Goal: Use online tool/utility: Utilize a website feature to perform a specific function

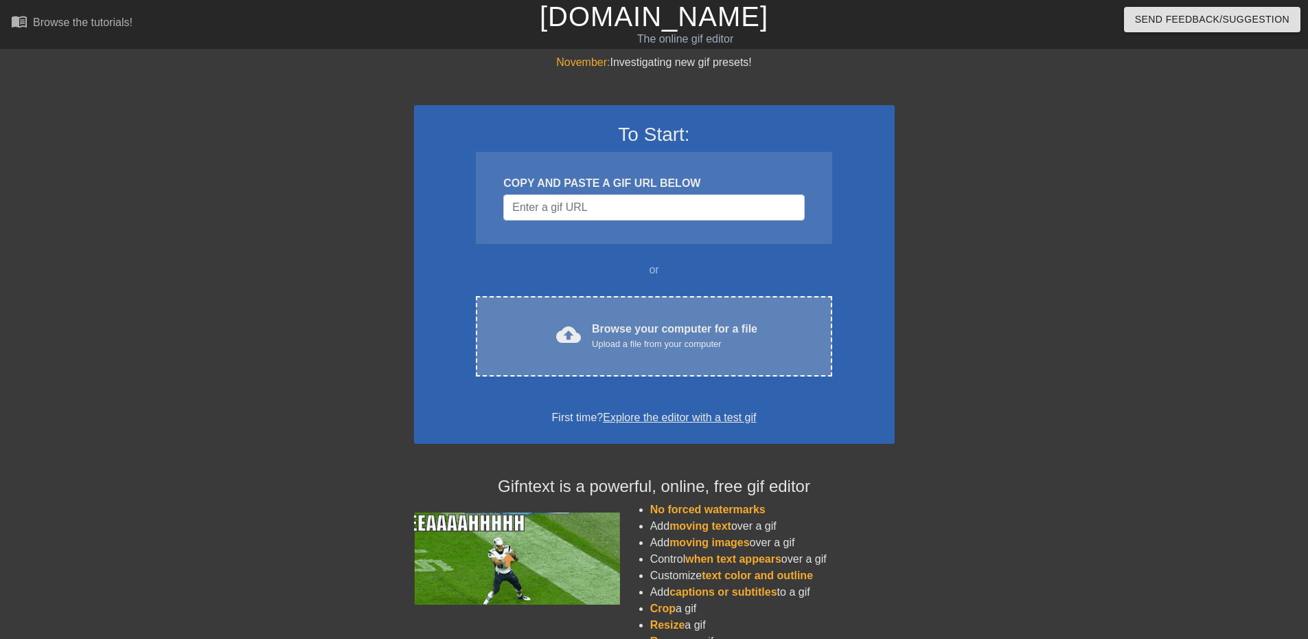
click at [698, 328] on div "Browse your computer for a file Upload a file from your computer" at bounding box center [675, 336] width 166 height 30
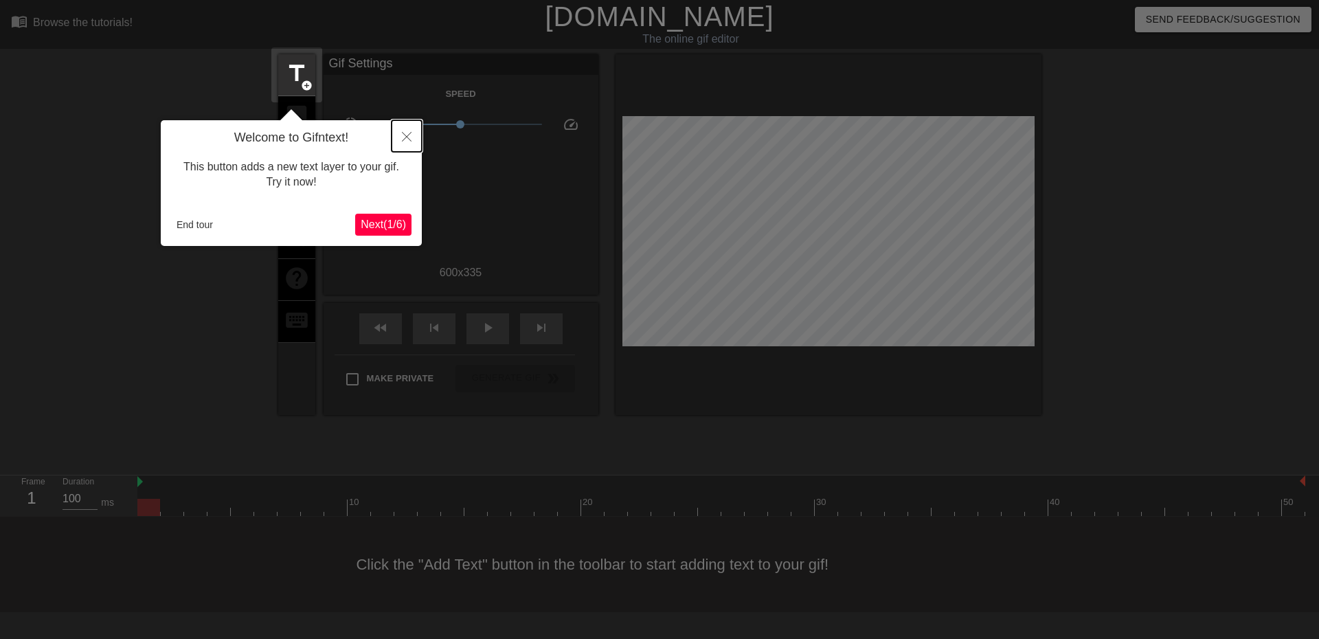
click at [398, 139] on button "Close" at bounding box center [406, 136] width 30 height 32
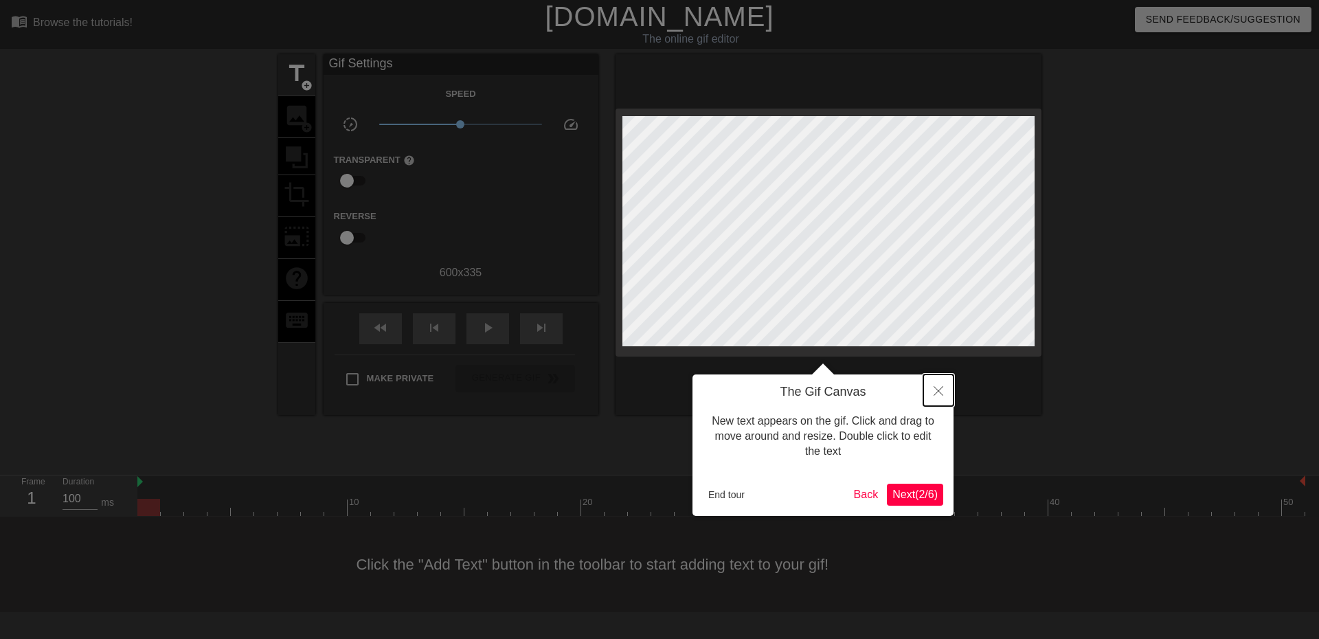
click at [948, 385] on button "Close" at bounding box center [938, 390] width 30 height 32
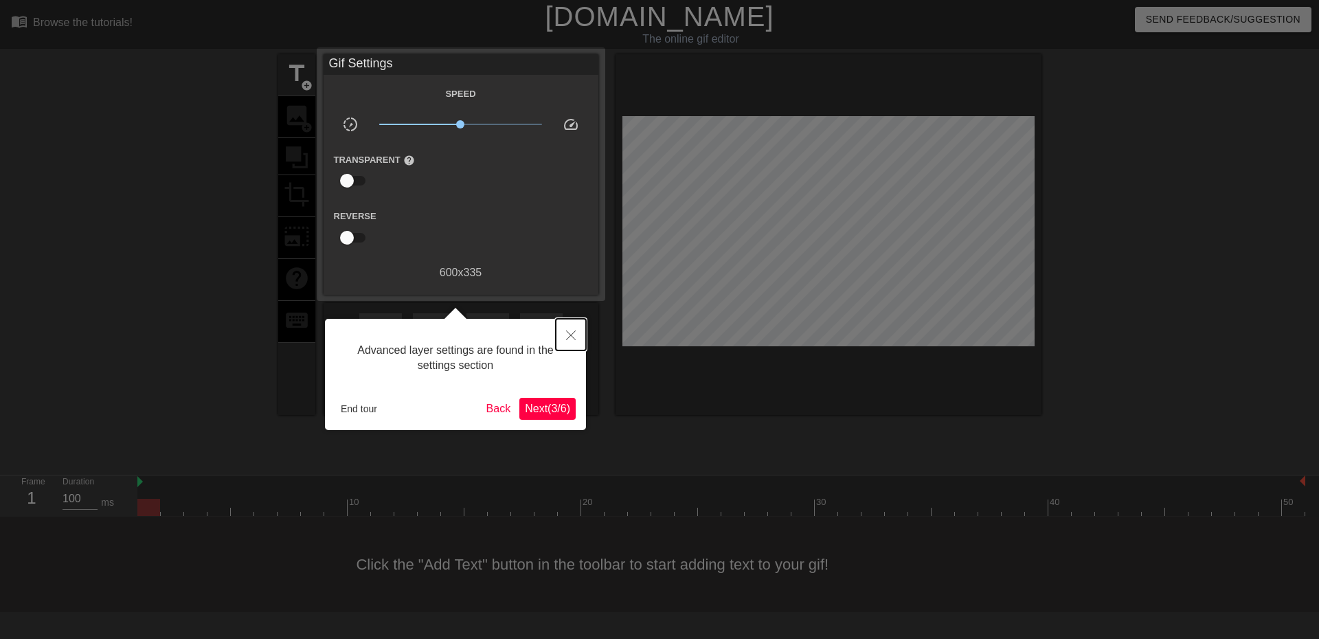
click at [577, 339] on button "Close" at bounding box center [571, 335] width 30 height 32
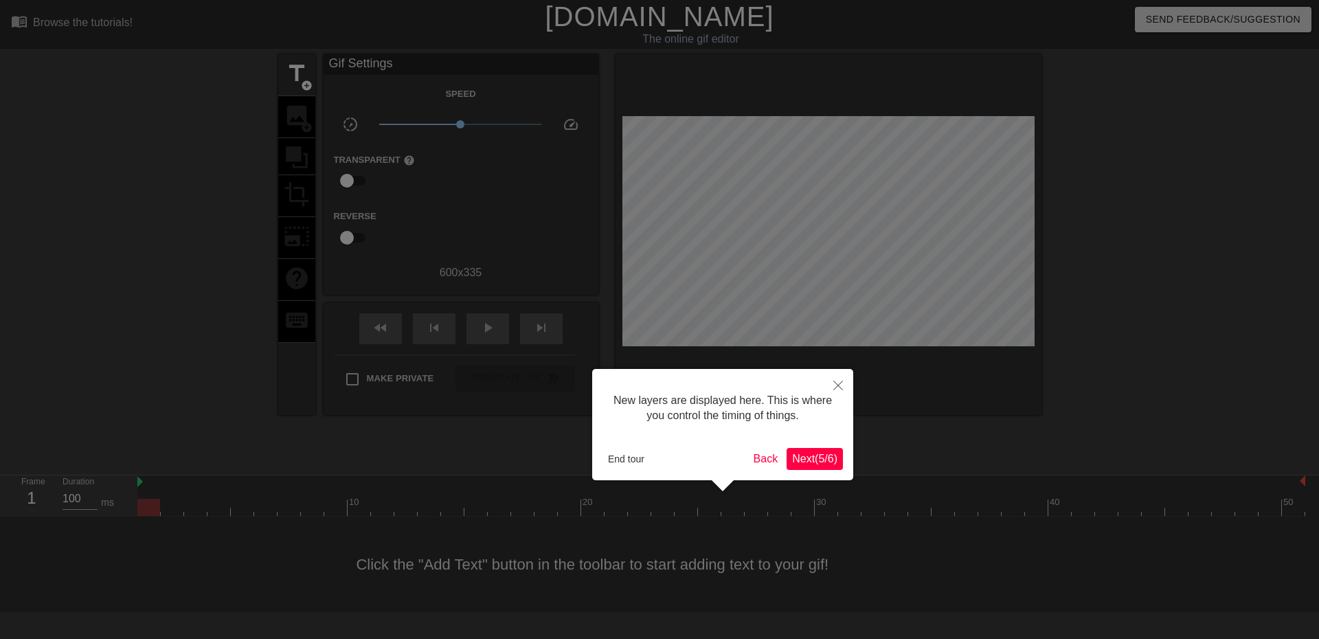
scroll to position [12, 0]
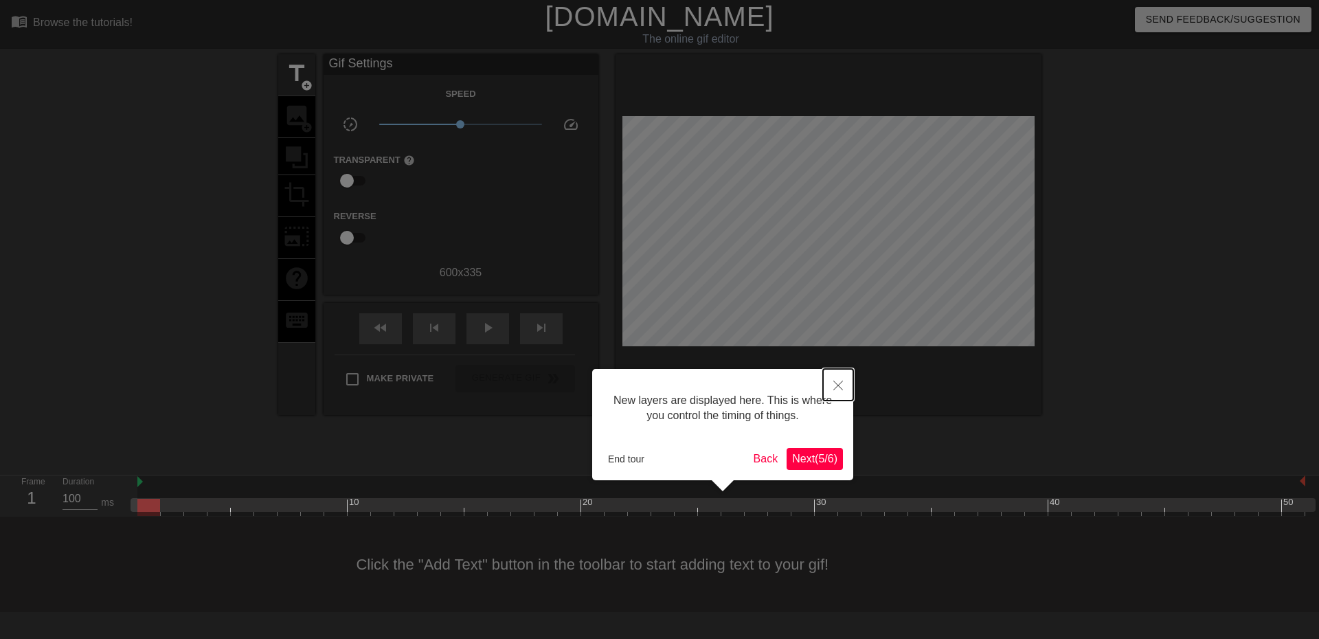
click at [834, 389] on icon "Close" at bounding box center [838, 385] width 10 height 10
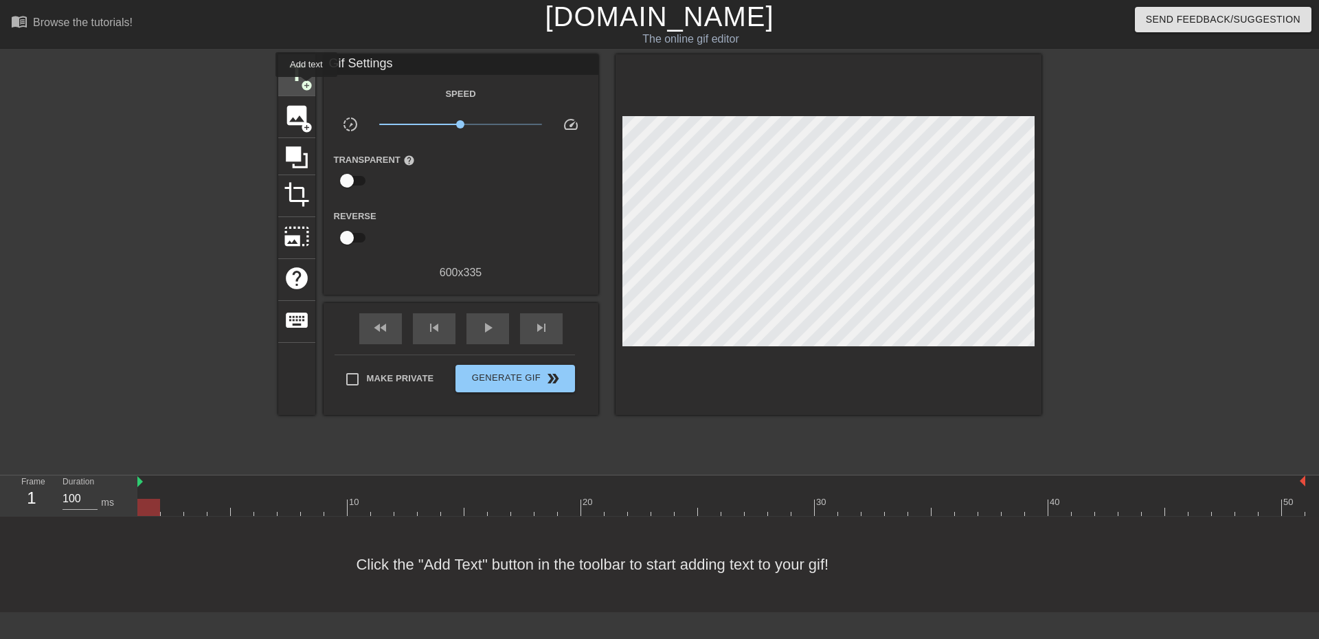
click at [306, 87] on span "add_circle" at bounding box center [307, 86] width 12 height 12
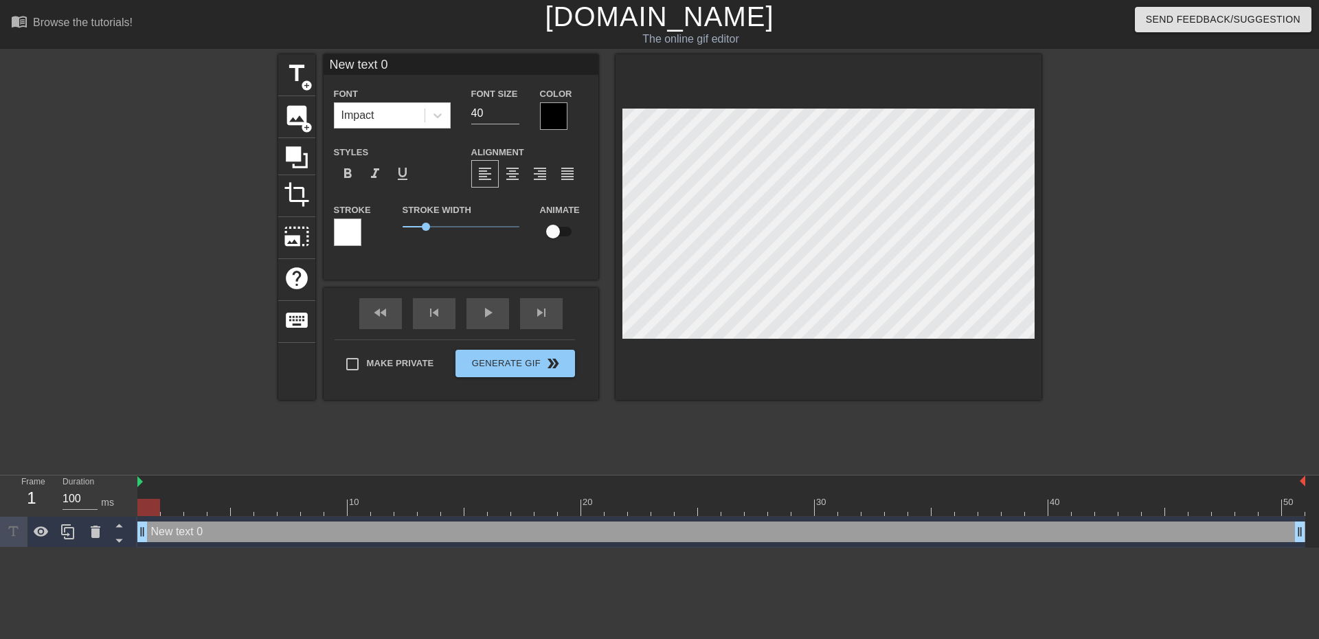
click at [552, 119] on div at bounding box center [553, 115] width 27 height 27
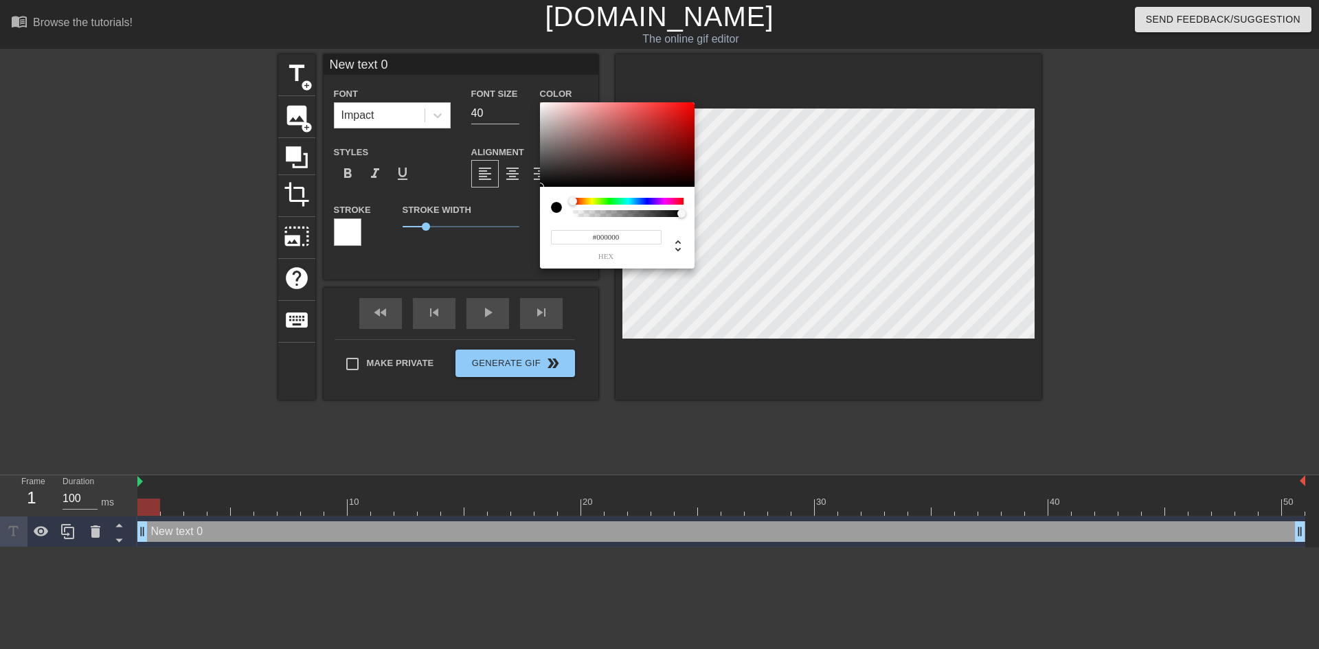
drag, startPoint x: 569, startPoint y: 238, endPoint x: 529, endPoint y: 237, distance: 39.8
click at [528, 237] on div "#000000 hex" at bounding box center [659, 324] width 1319 height 649
type input "#FFFFFF"
drag, startPoint x: 554, startPoint y: 170, endPoint x: 527, endPoint y: 77, distance: 96.5
click at [527, 77] on div "#FFFFFF hex" at bounding box center [659, 324] width 1319 height 649
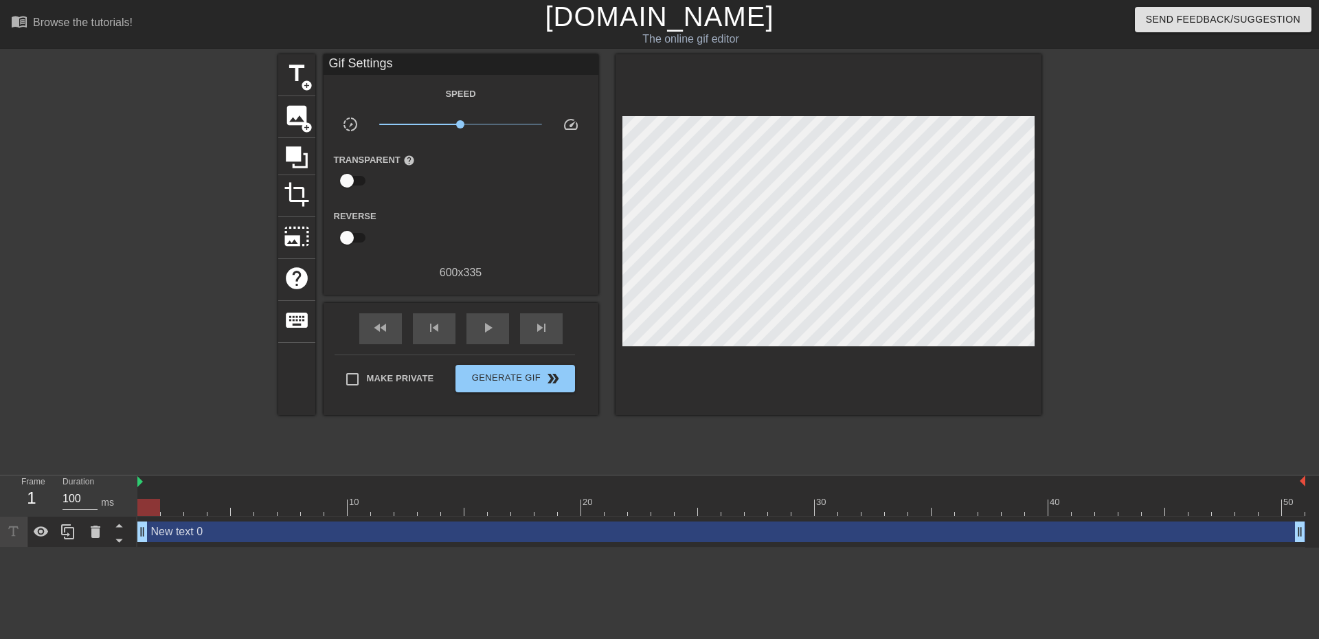
click at [576, 529] on div "New text 0 drag_handle drag_handle" at bounding box center [721, 531] width 1168 height 21
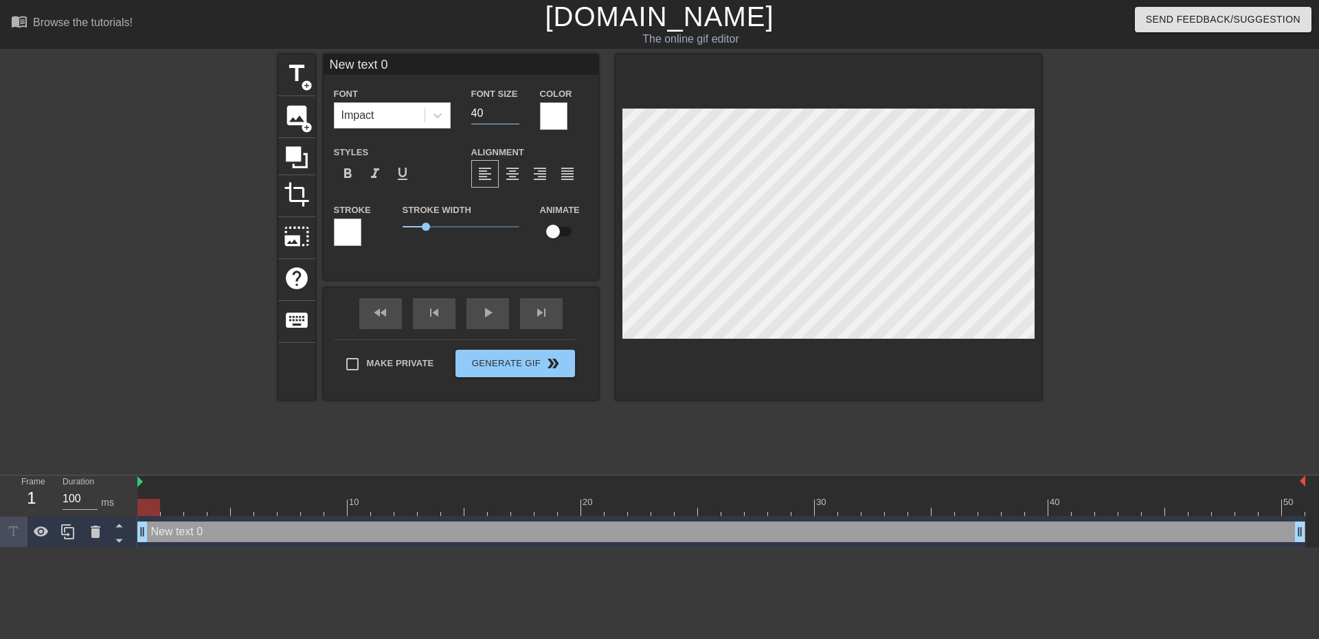
drag, startPoint x: 481, startPoint y: 111, endPoint x: 472, endPoint y: 112, distance: 9.0
click at [472, 112] on input "40" at bounding box center [495, 113] width 48 height 22
type input "30"
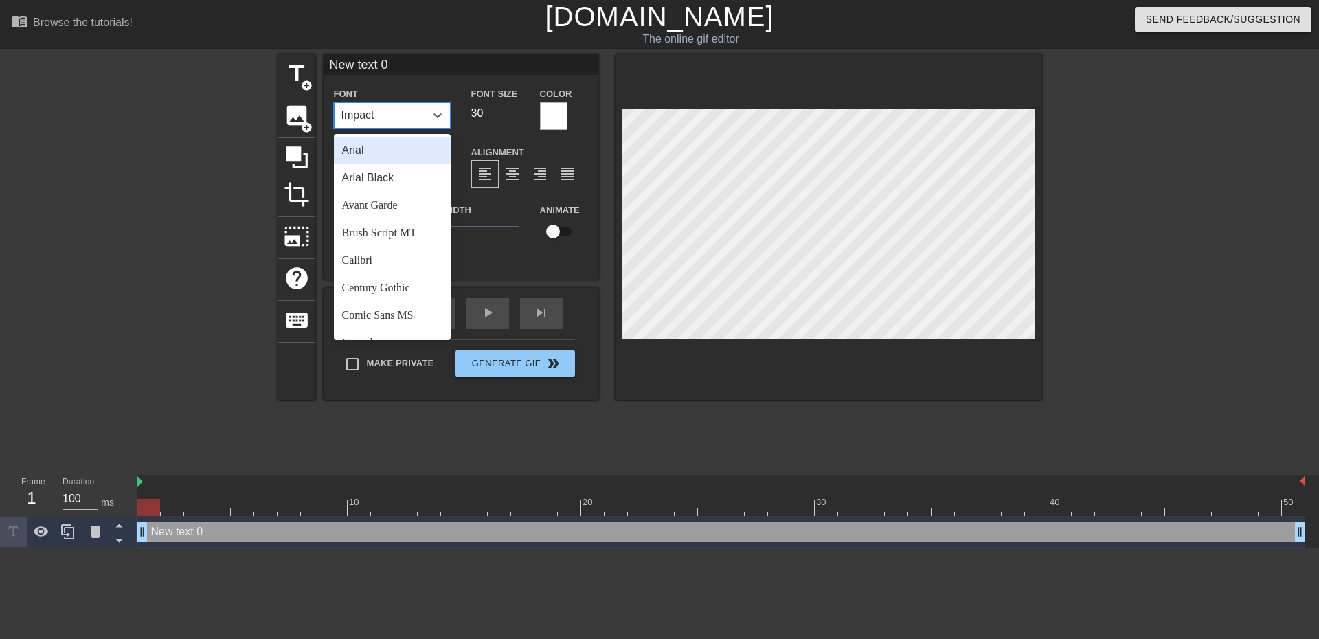
click at [422, 111] on div "Impact" at bounding box center [379, 115] width 90 height 25
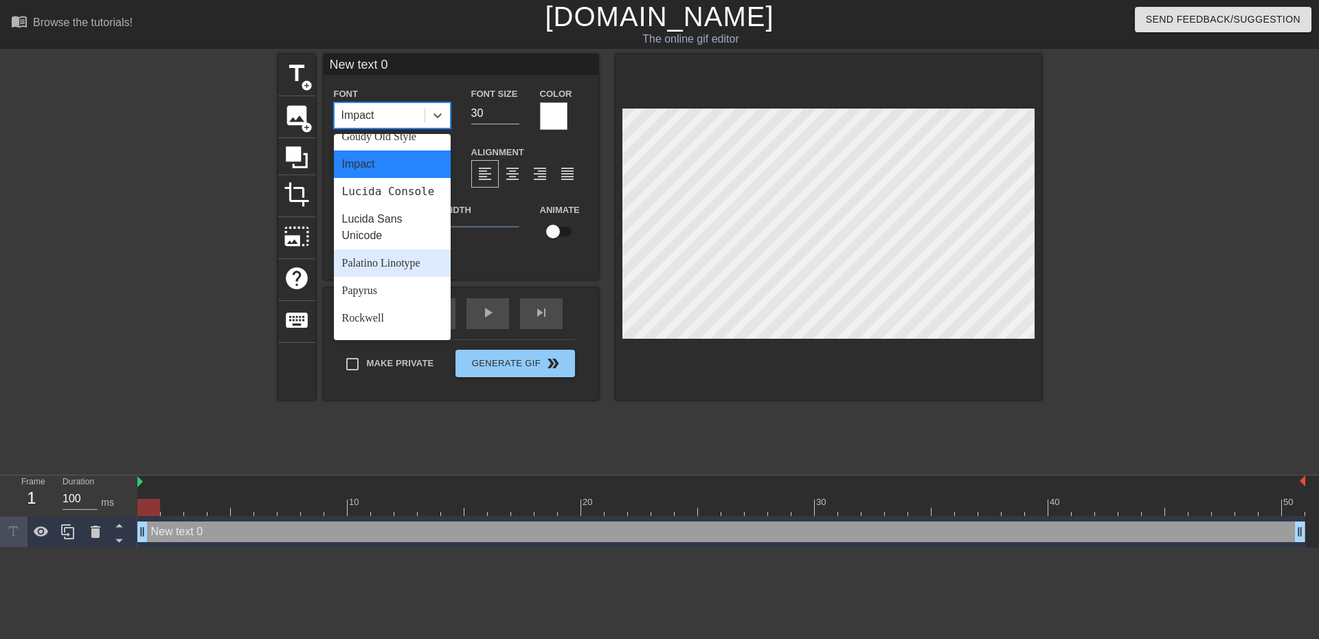
scroll to position [492, 0]
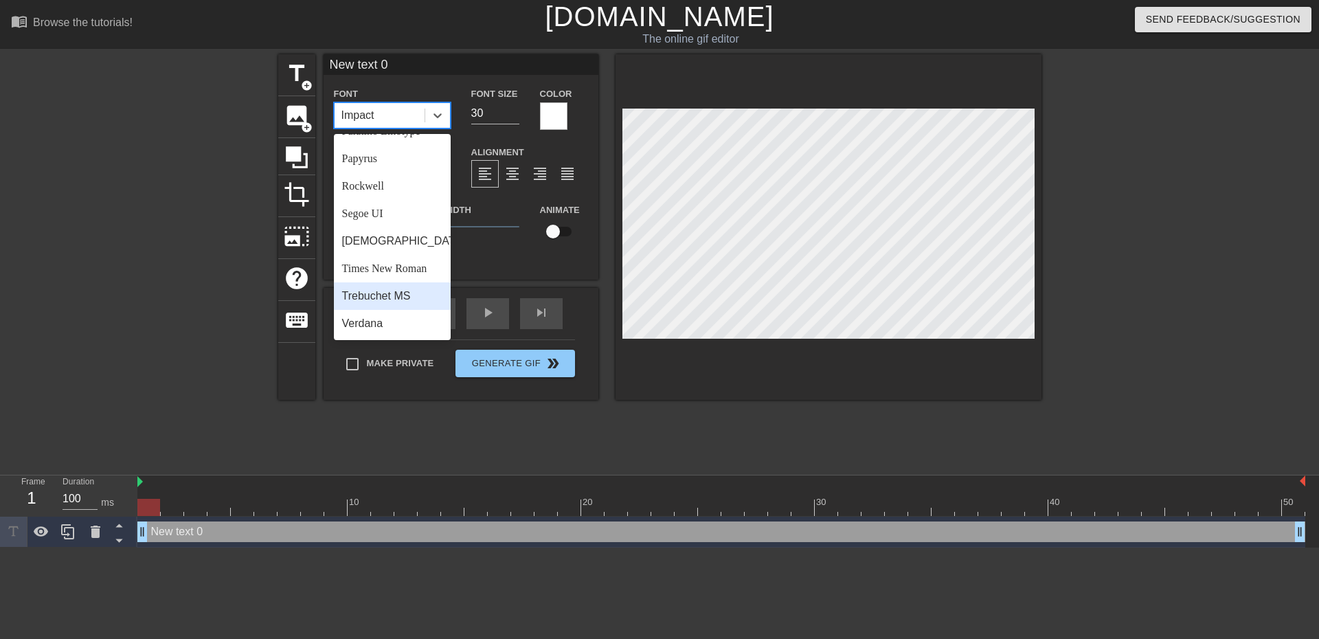
click at [383, 294] on div "Trebuchet MS" at bounding box center [392, 295] width 117 height 27
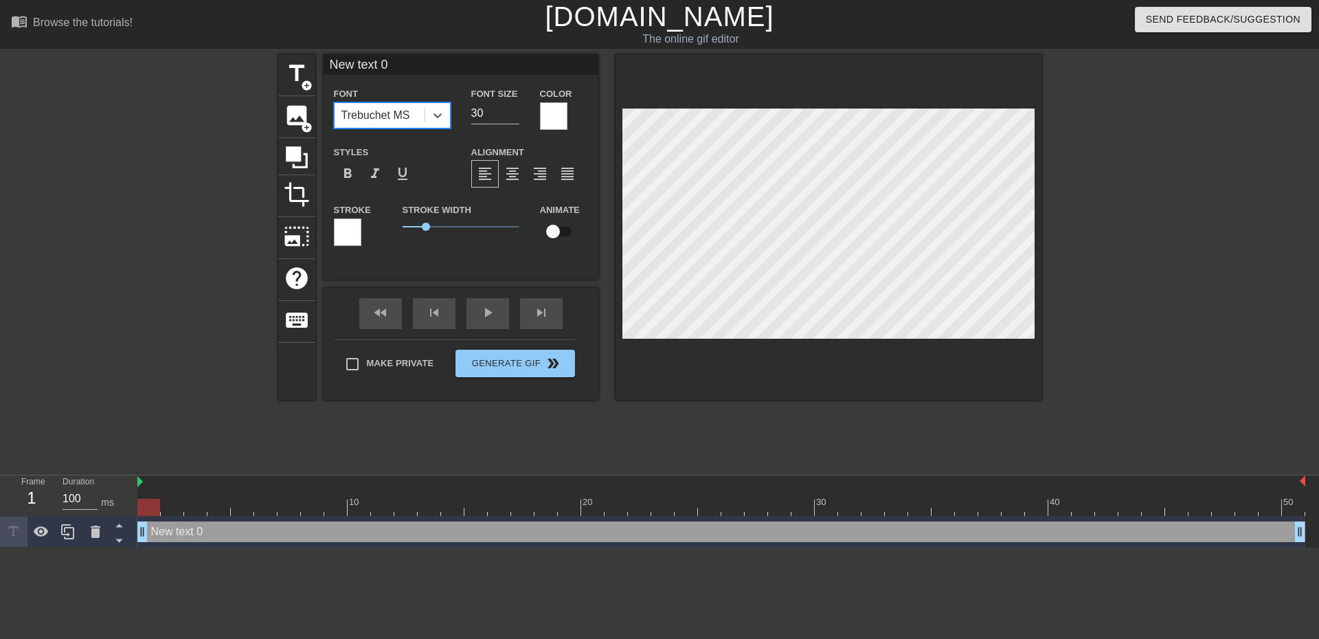
drag, startPoint x: 374, startPoint y: 62, endPoint x: 326, endPoint y: 61, distance: 48.8
click at [332, 61] on input "New text 0" at bounding box center [460, 64] width 275 height 21
type input "Kapinha"
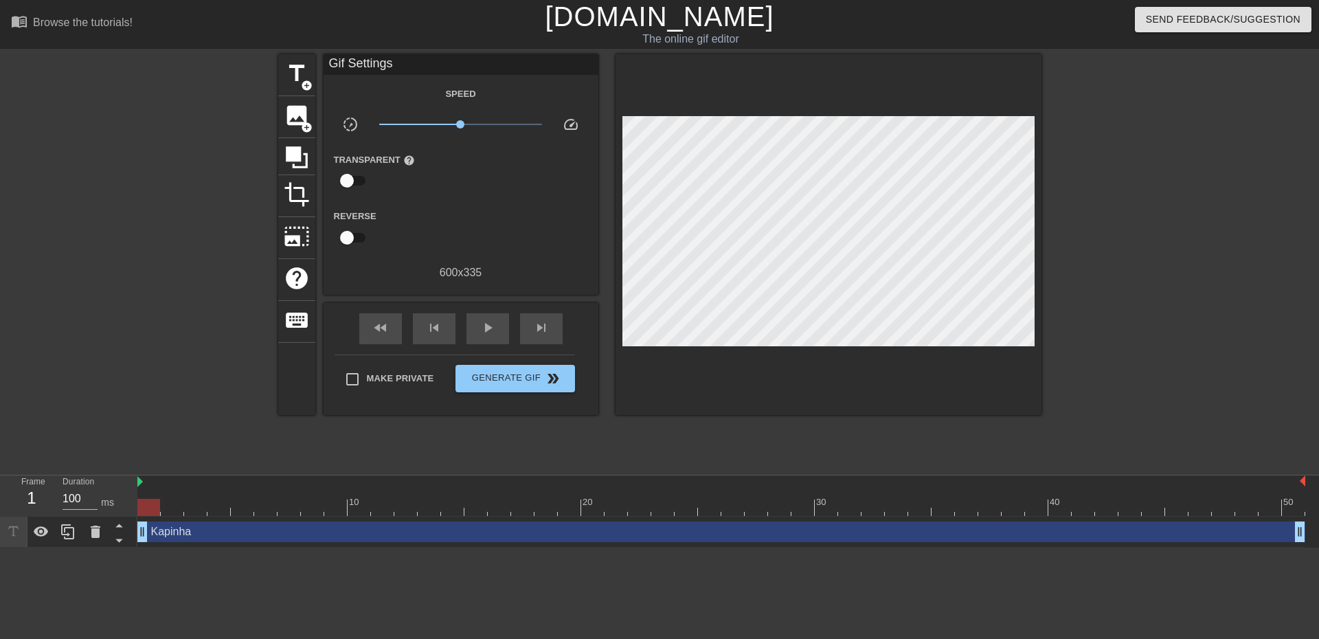
click at [784, 365] on div at bounding box center [828, 234] width 426 height 361
click at [299, 82] on span "title" at bounding box center [297, 73] width 26 height 26
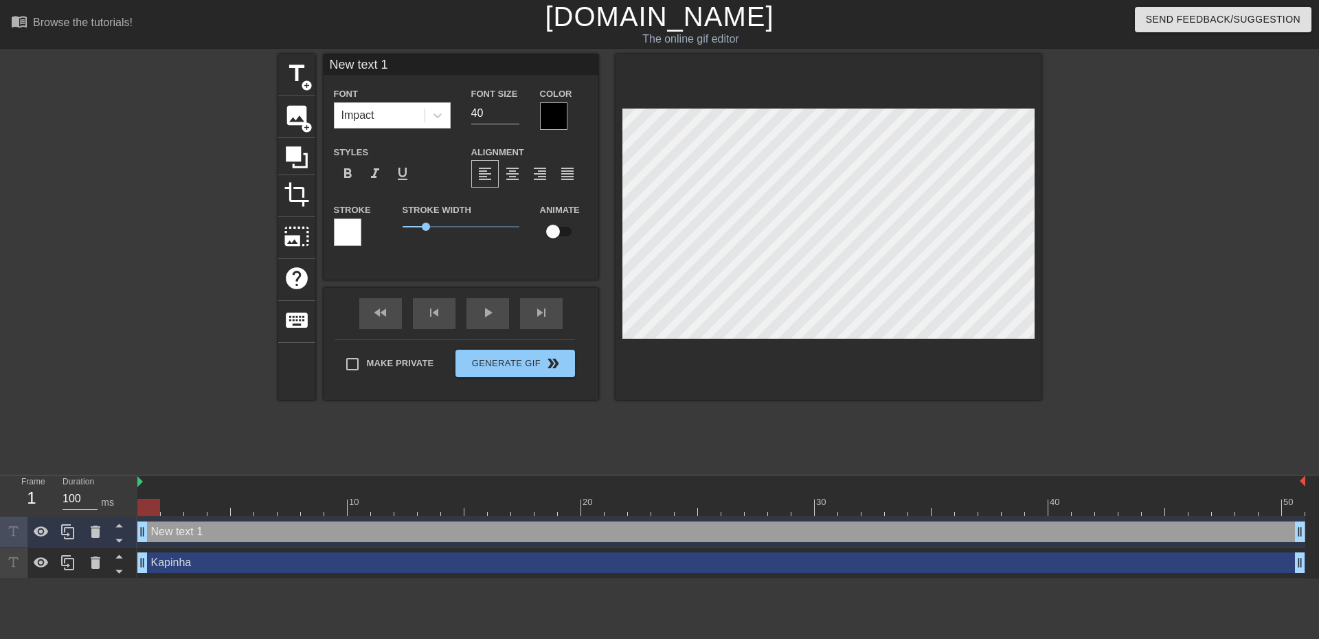
click at [555, 117] on div at bounding box center [553, 115] width 27 height 27
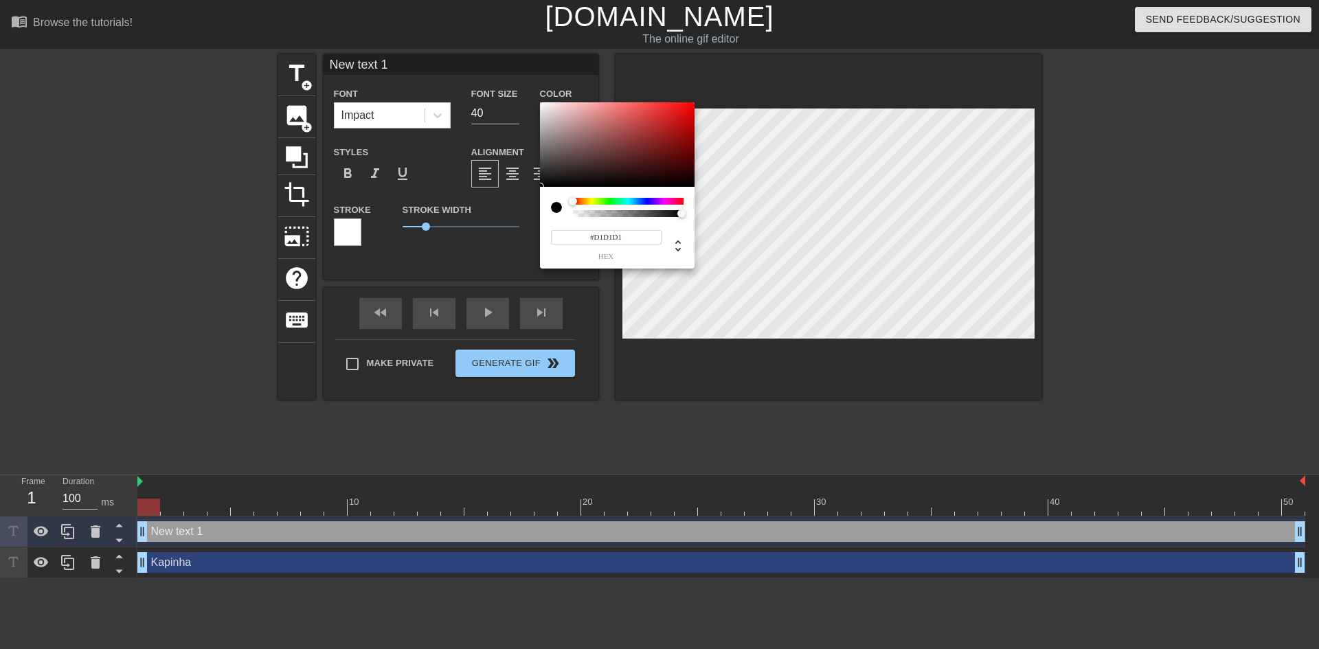
type input "#FFFFFF"
drag, startPoint x: 534, startPoint y: 107, endPoint x: 530, endPoint y: 89, distance: 19.0
click at [528, 79] on div "#FFFFFF hex" at bounding box center [659, 324] width 1319 height 649
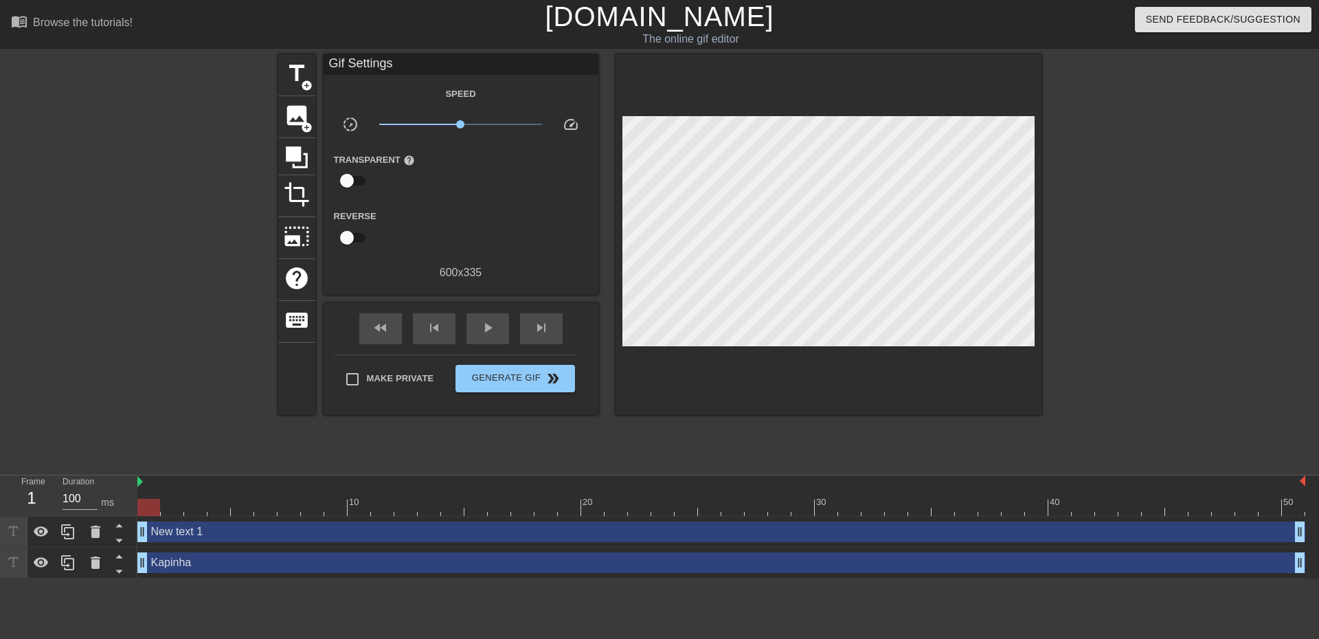
click at [394, 538] on div "New text 1 drag_handle drag_handle" at bounding box center [721, 531] width 1168 height 21
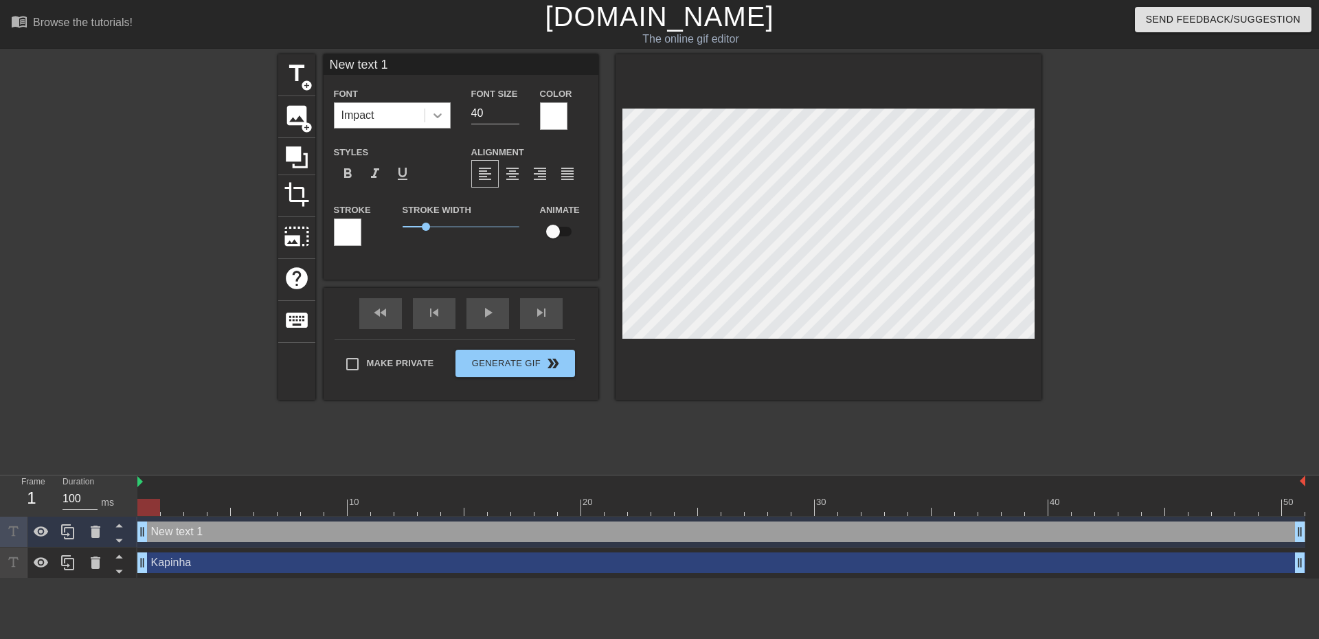
click at [439, 115] on icon at bounding box center [437, 115] width 8 height 5
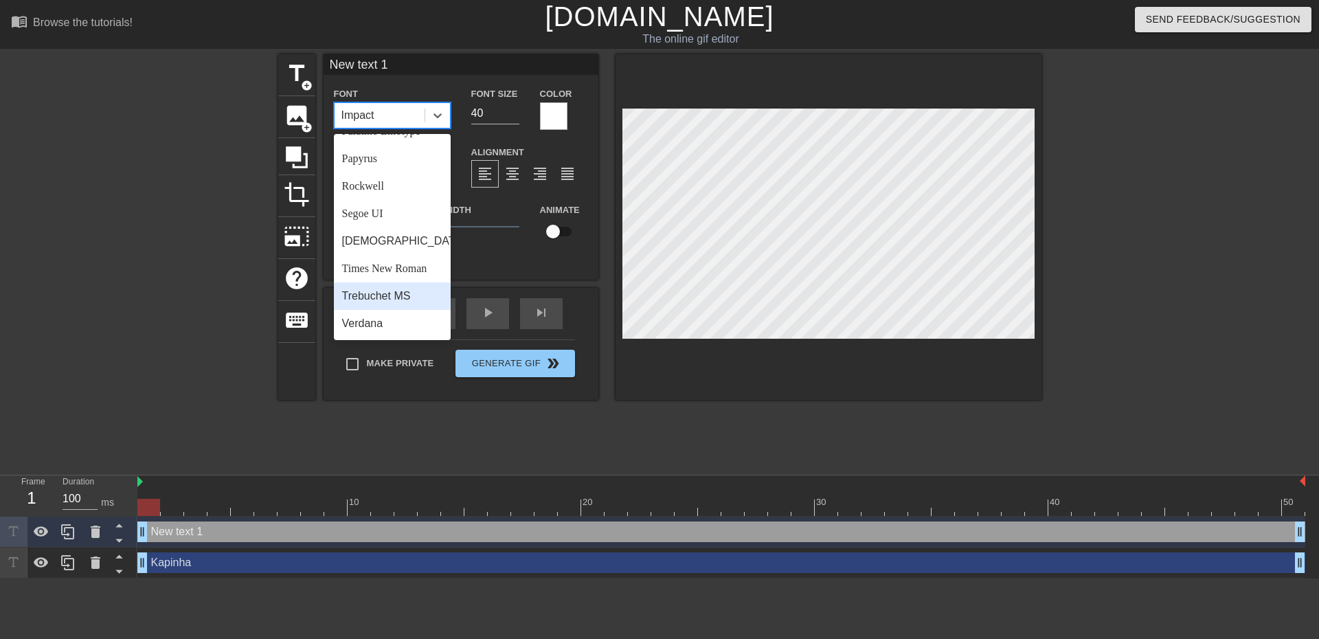
click at [383, 299] on div "Trebuchet MS" at bounding box center [392, 295] width 117 height 27
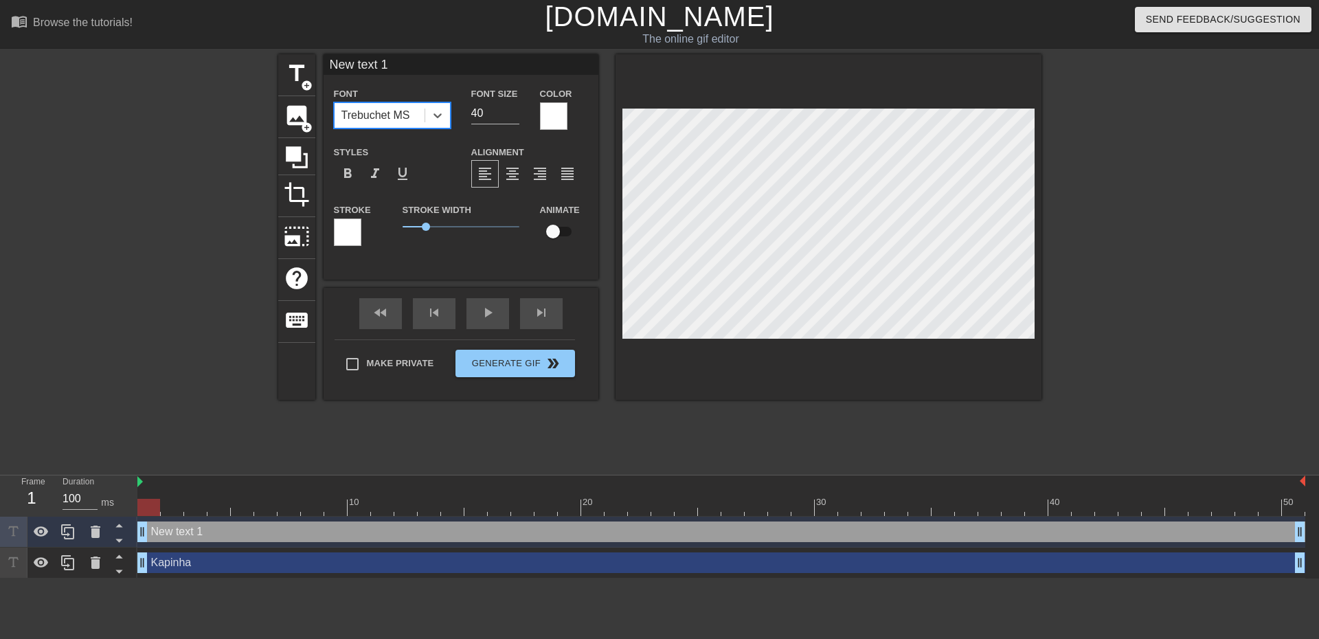
drag, startPoint x: 489, startPoint y: 115, endPoint x: 457, endPoint y: 113, distance: 31.7
click at [461, 113] on div "Font Size 40" at bounding box center [495, 107] width 69 height 45
type input "30"
drag, startPoint x: 404, startPoint y: 65, endPoint x: 315, endPoint y: 56, distance: 89.7
click at [321, 57] on div "title add_circle image add_circle crop photo_size_select_large help keyboard Ne…" at bounding box center [659, 226] width 763 height 345
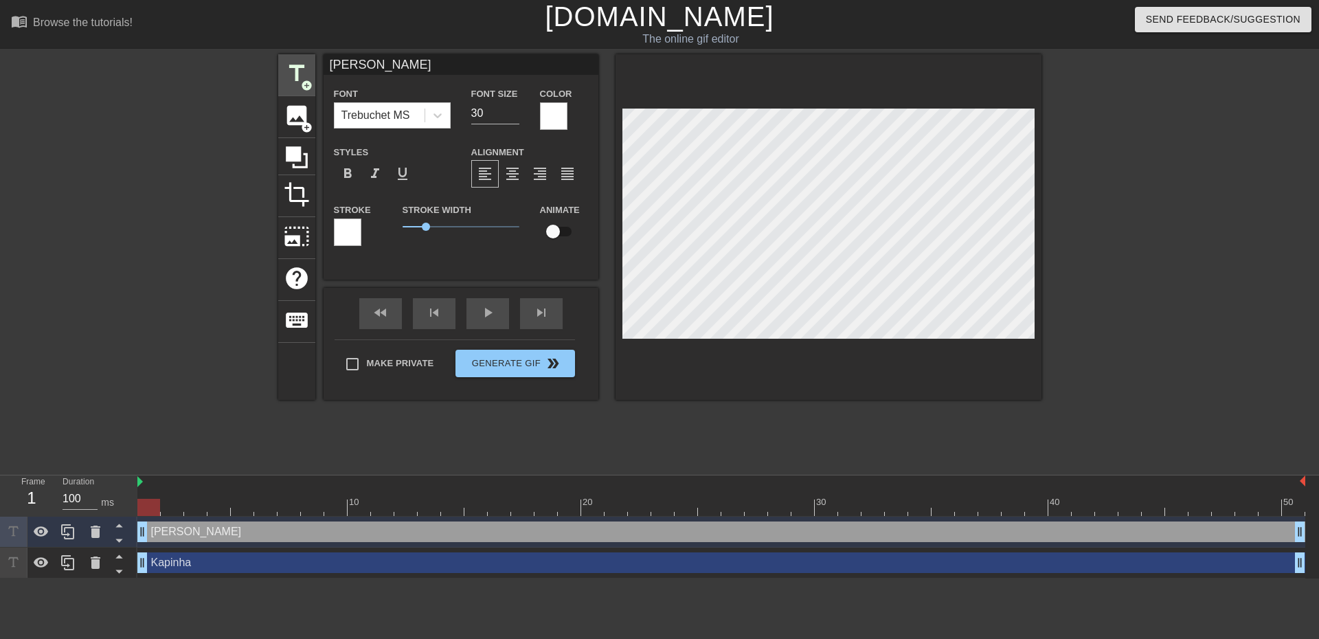
drag, startPoint x: 394, startPoint y: 65, endPoint x: 293, endPoint y: 62, distance: 100.3
click at [294, 62] on div "title add_circle image add_circle crop photo_size_select_large help keyboard Jo…" at bounding box center [659, 226] width 763 height 345
paste input "ão — 21:03"
drag, startPoint x: 360, startPoint y: 65, endPoint x: 486, endPoint y: 43, distance: 128.4
click at [481, 43] on div "menu_book Browse the tutorials! [DOMAIN_NAME] The online gif editor Send Feedba…" at bounding box center [659, 289] width 1319 height 578
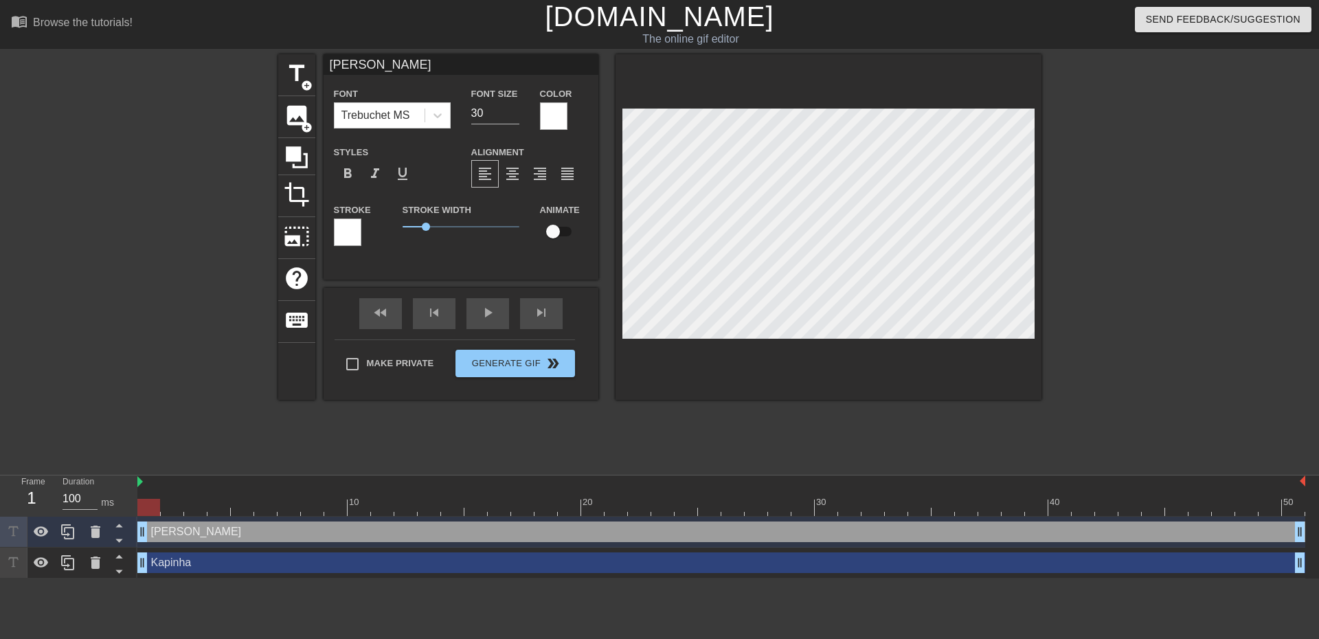
type input "[PERSON_NAME]"
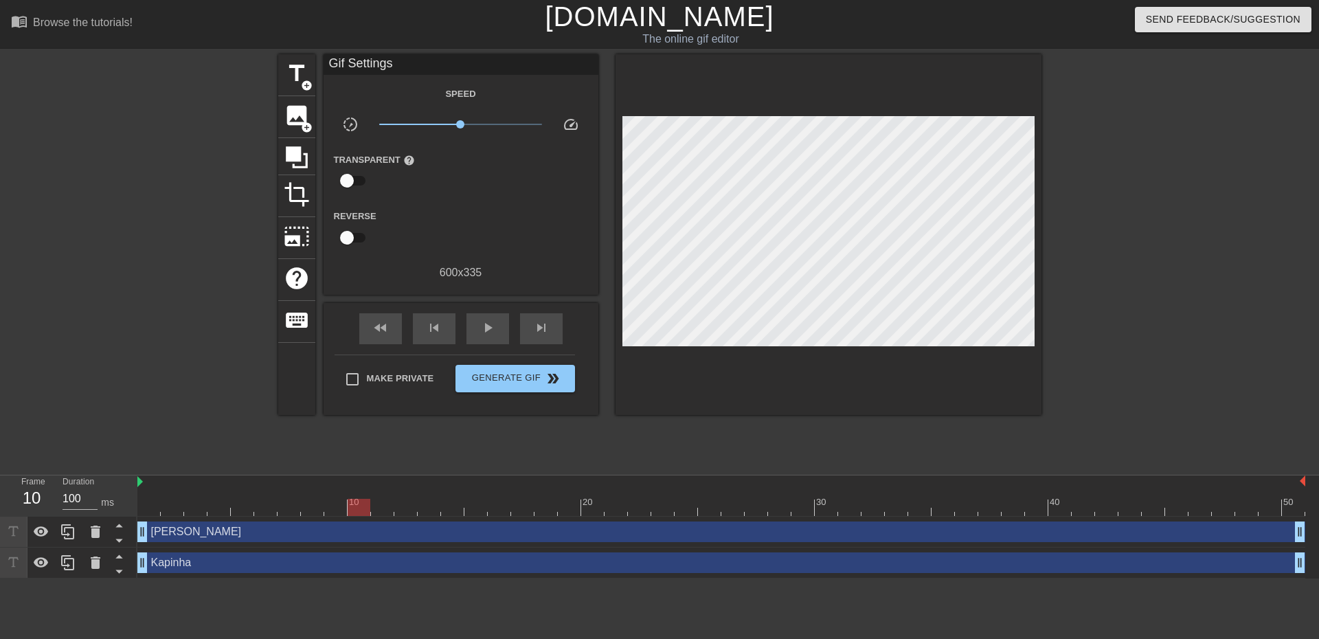
drag, startPoint x: 150, startPoint y: 505, endPoint x: 358, endPoint y: 513, distance: 207.5
click at [358, 513] on div at bounding box center [359, 507] width 23 height 17
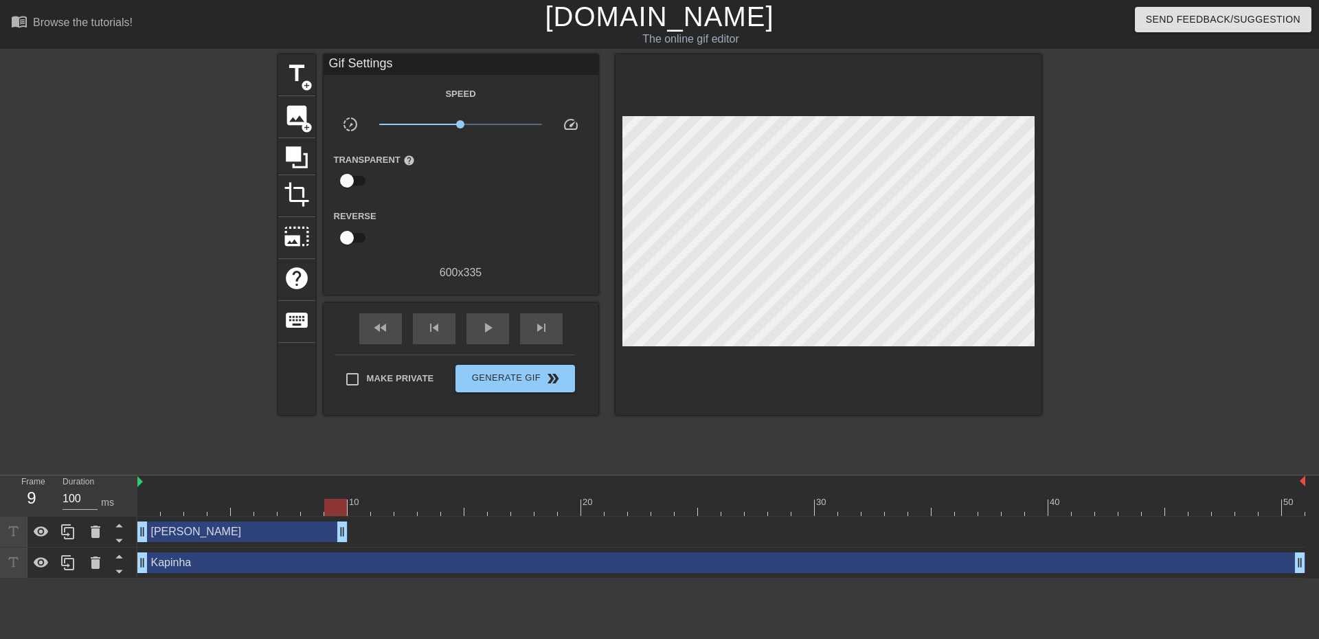
drag, startPoint x: 1297, startPoint y: 531, endPoint x: 343, endPoint y: 525, distance: 954.0
drag, startPoint x: 340, startPoint y: 505, endPoint x: 365, endPoint y: 507, distance: 25.5
click at [365, 507] on div at bounding box center [359, 507] width 23 height 17
drag, startPoint x: 344, startPoint y: 535, endPoint x: 362, endPoint y: 533, distance: 18.0
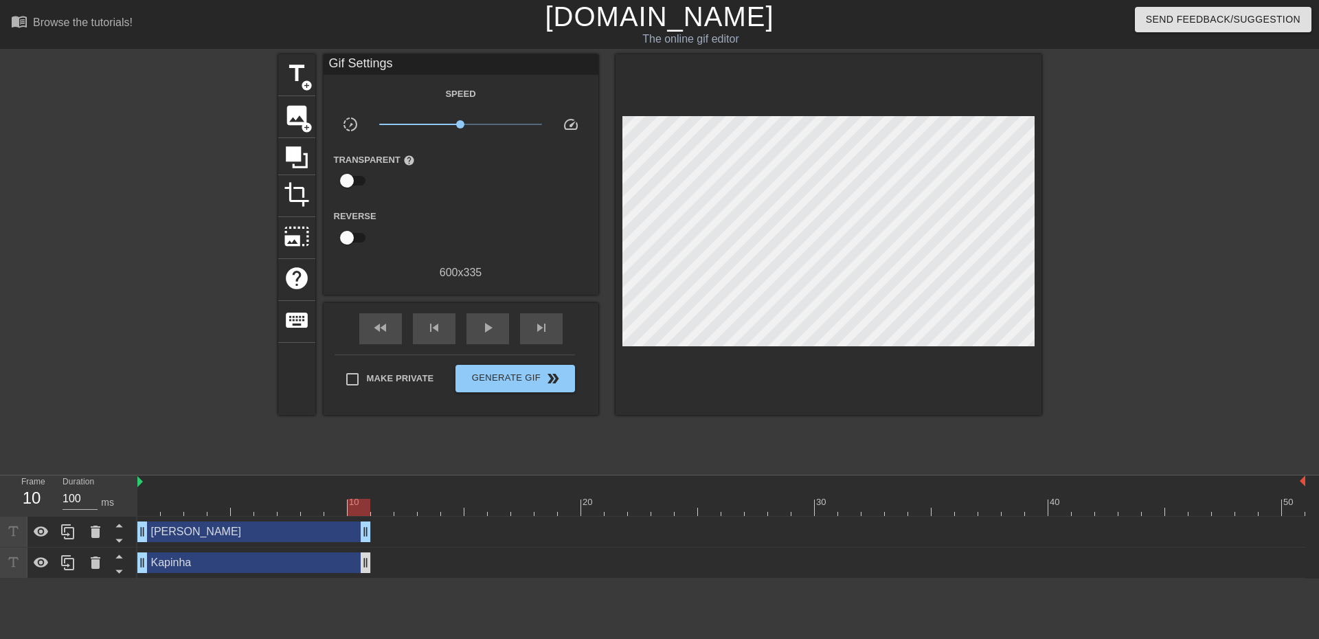
drag, startPoint x: 1297, startPoint y: 564, endPoint x: 365, endPoint y: 554, distance: 931.3
drag, startPoint x: 362, startPoint y: 509, endPoint x: 366, endPoint y: 502, distance: 8.0
click at [366, 502] on div at bounding box center [359, 507] width 23 height 17
click at [328, 534] on div "[PERSON_NAME] drag_handle drag_handle" at bounding box center [254, 531] width 234 height 21
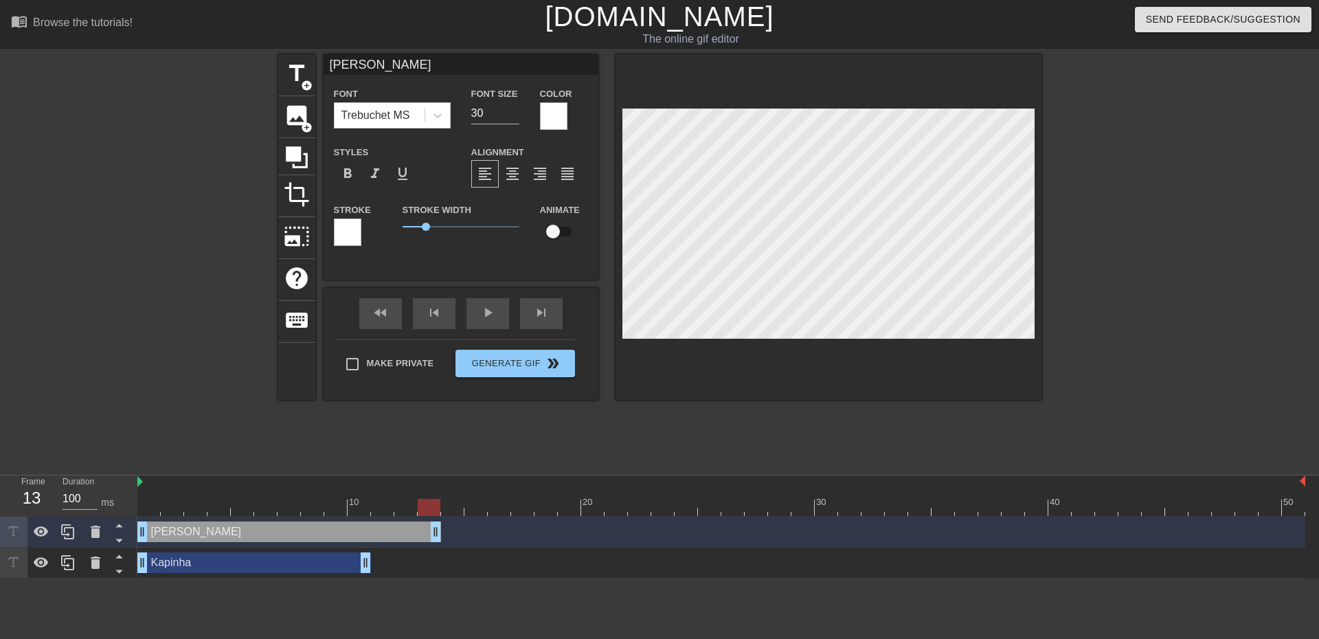
drag, startPoint x: 364, startPoint y: 536, endPoint x: 377, endPoint y: 519, distance: 21.6
drag, startPoint x: 429, startPoint y: 532, endPoint x: 306, endPoint y: 534, distance: 123.0
click at [312, 509] on div at bounding box center [312, 507] width 23 height 17
drag, startPoint x: 322, startPoint y: 531, endPoint x: 405, endPoint y: 530, distance: 82.4
drag, startPoint x: 411, startPoint y: 534, endPoint x: 577, endPoint y: 532, distance: 166.2
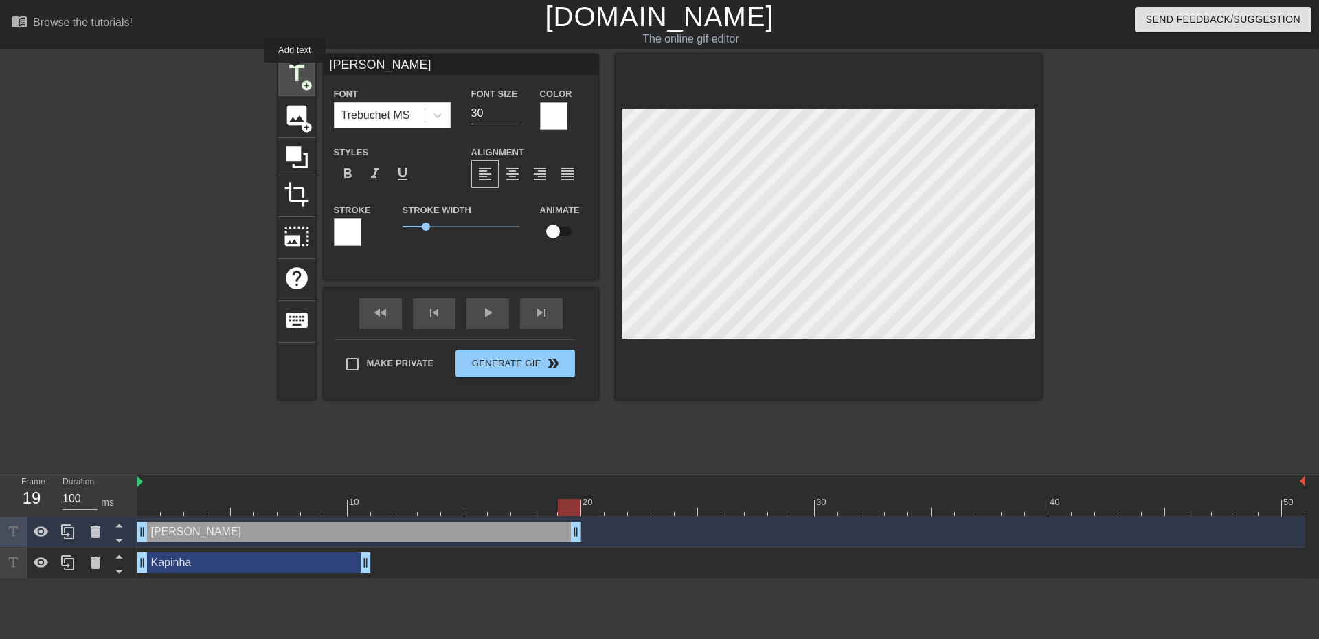
click at [293, 69] on span "title" at bounding box center [297, 73] width 26 height 26
type input "New text 2"
type input "40"
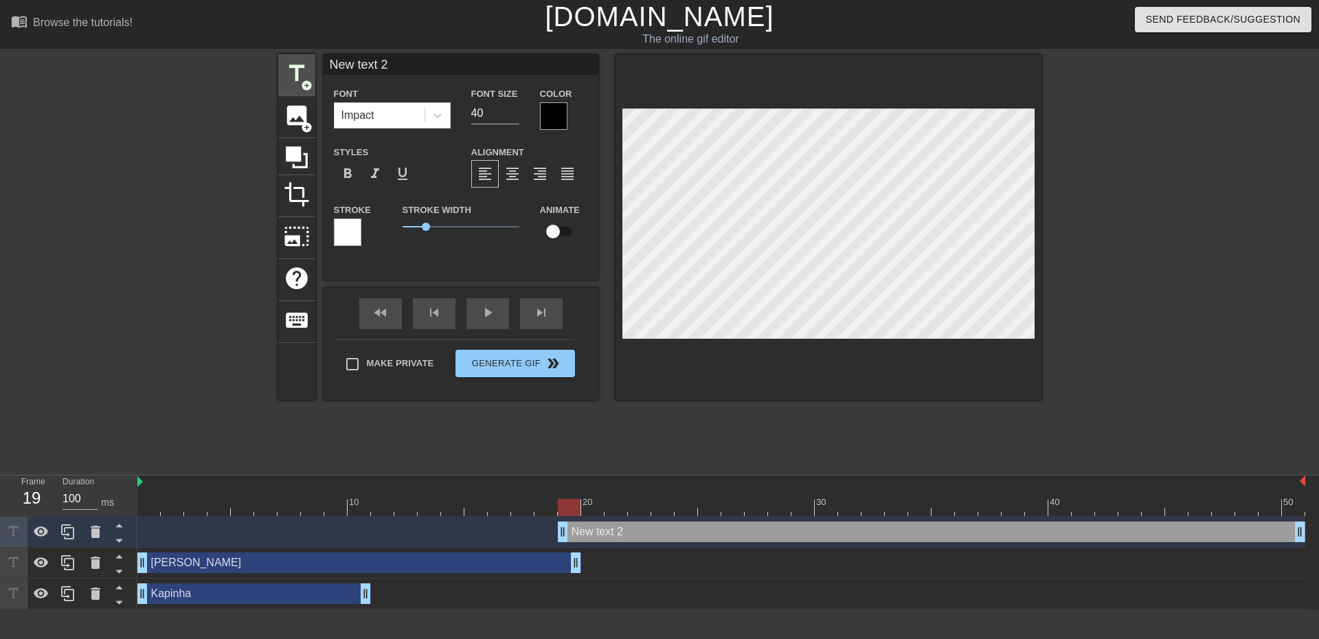
drag, startPoint x: 411, startPoint y: 67, endPoint x: 312, endPoint y: 58, distance: 99.2
click at [319, 60] on div "title add_circle image add_circle crop photo_size_select_large help keyboard Ne…" at bounding box center [659, 226] width 763 height 345
type input "k"
type input "KAPINHA"
click at [554, 123] on div at bounding box center [553, 115] width 27 height 27
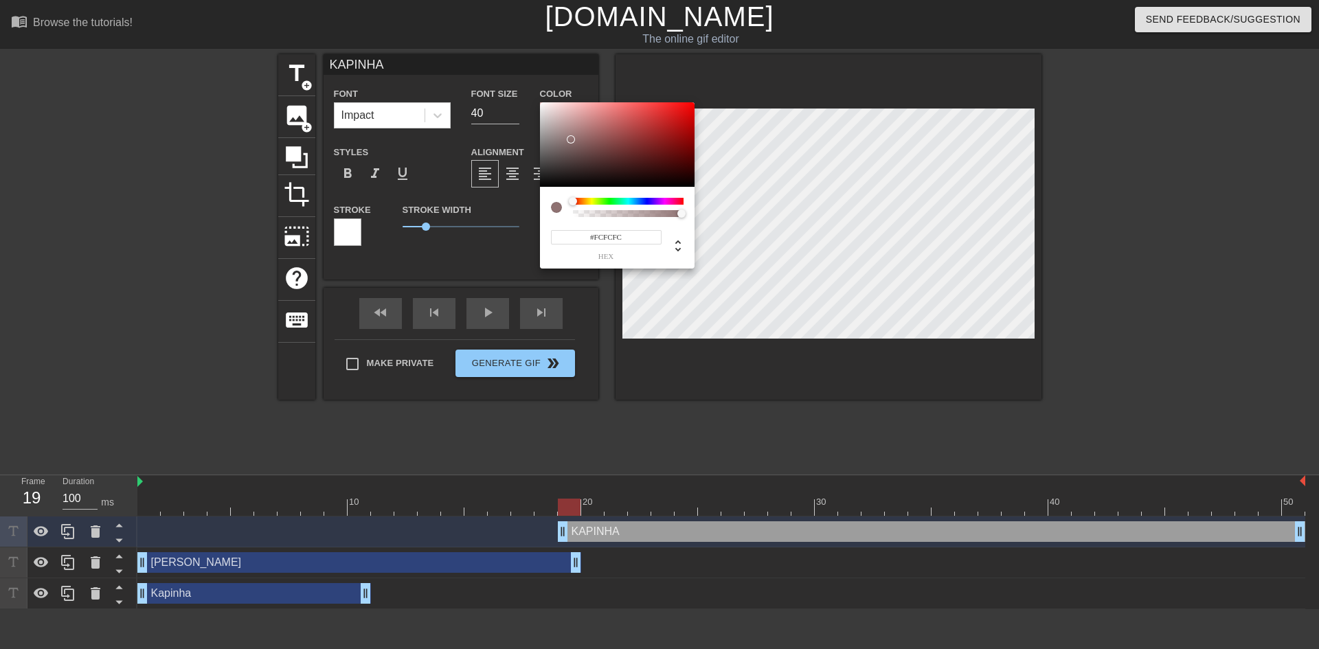
type input "#FFFFFF"
drag, startPoint x: 558, startPoint y: 129, endPoint x: 527, endPoint y: 95, distance: 45.7
click at [527, 95] on div "#FFFFFF hex" at bounding box center [659, 324] width 1319 height 649
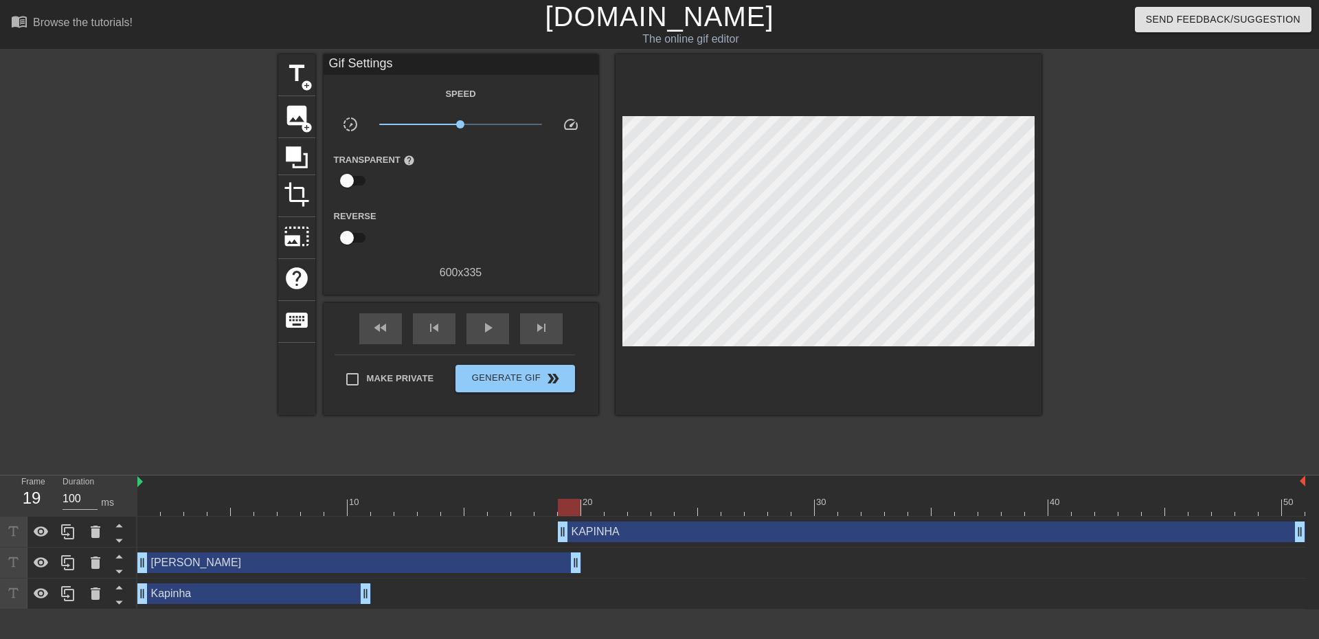
click at [283, 601] on div "Kapinha drag_handle drag_handle" at bounding box center [254, 593] width 234 height 21
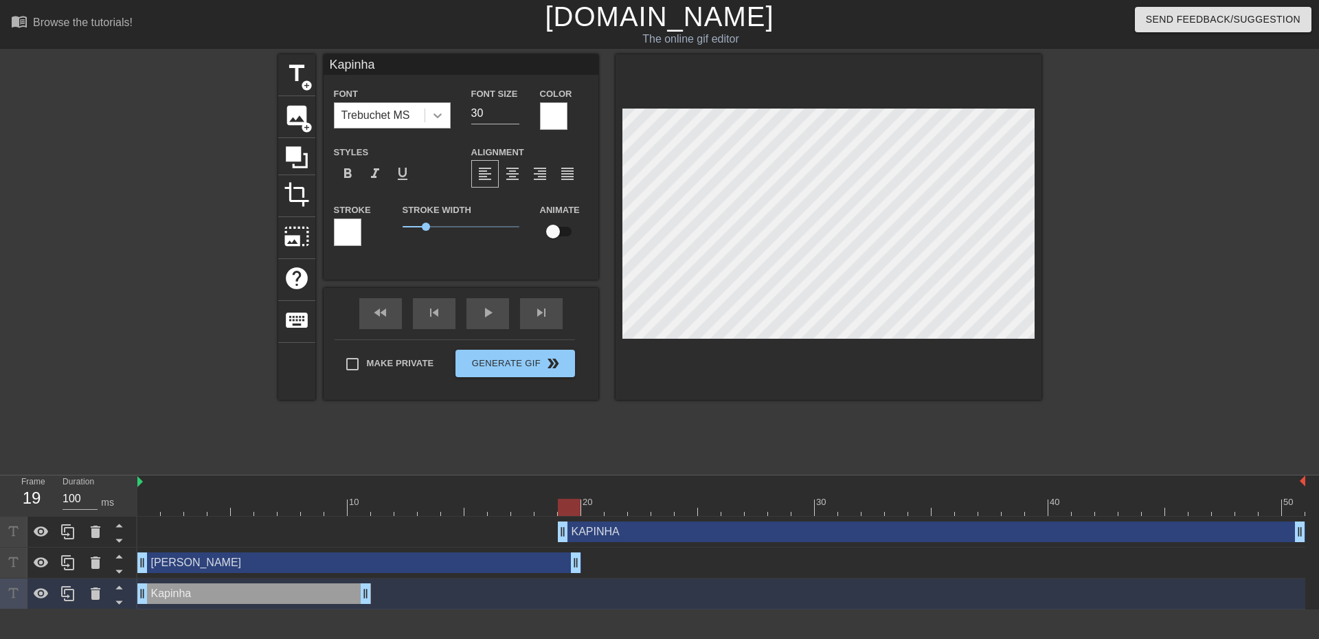
click at [443, 111] on icon at bounding box center [438, 116] width 14 height 14
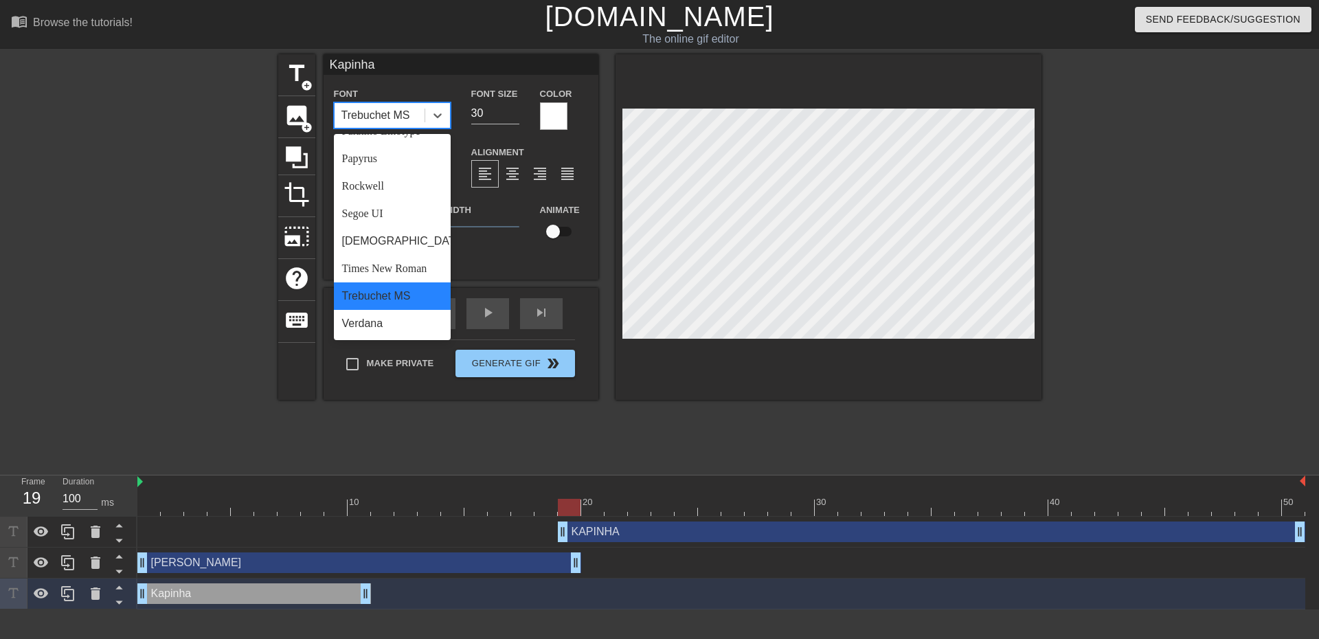
click at [385, 298] on div "Trebuchet MS" at bounding box center [392, 295] width 117 height 27
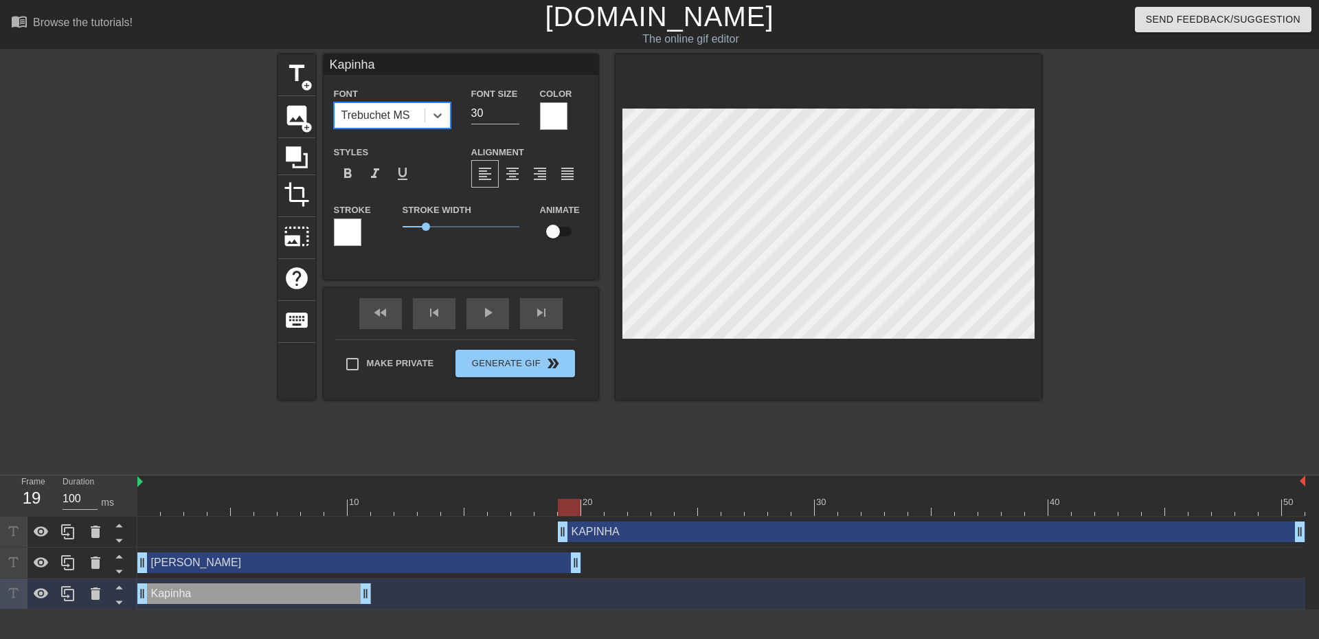
click at [330, 587] on div "Kapinha drag_handle drag_handle" at bounding box center [254, 593] width 234 height 21
click at [335, 595] on div "Kapinha drag_handle drag_handle" at bounding box center [254, 593] width 234 height 21
click at [431, 115] on icon at bounding box center [438, 116] width 14 height 14
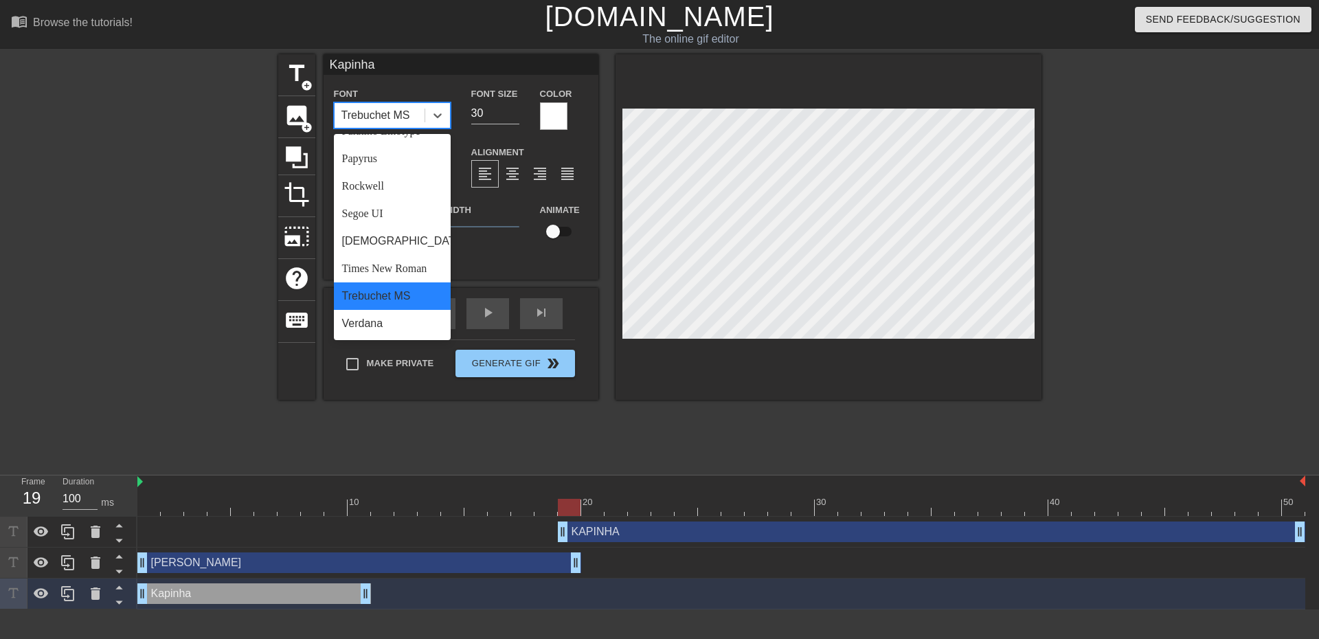
click at [376, 286] on div "Trebuchet MS" at bounding box center [392, 295] width 117 height 27
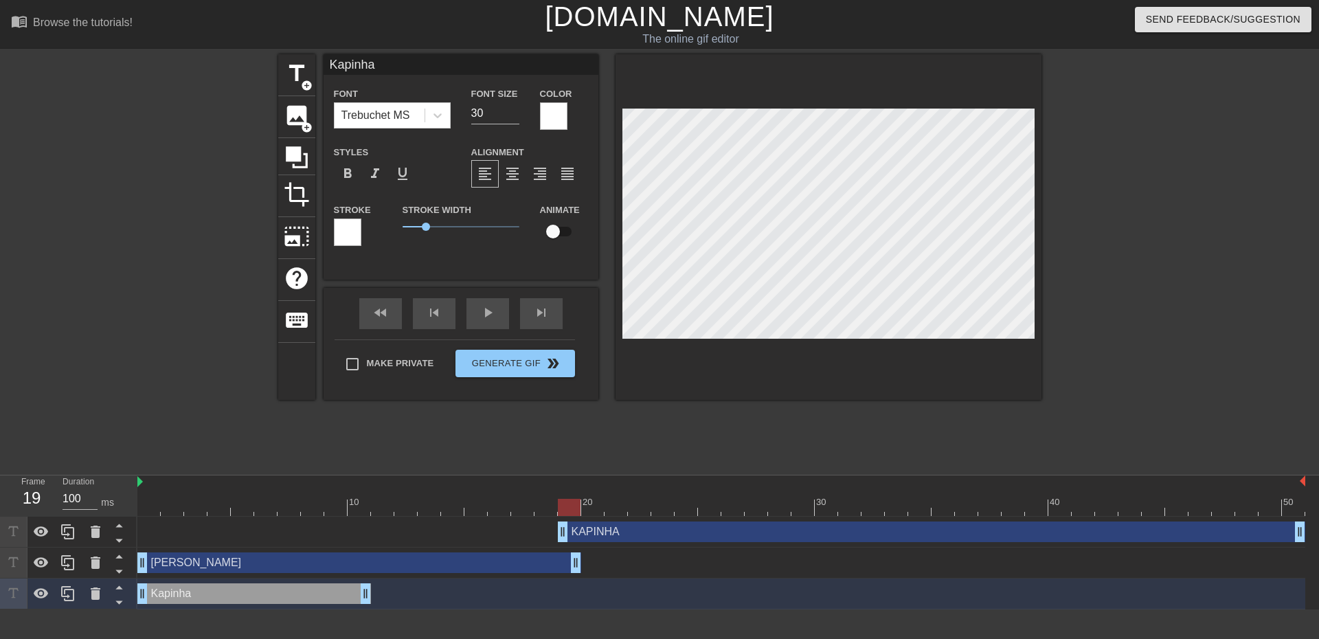
click at [338, 601] on div "Kapinha drag_handle drag_handle" at bounding box center [254, 593] width 234 height 21
click at [339, 600] on div "Kapinha drag_handle drag_handle" at bounding box center [254, 593] width 234 height 21
click at [685, 524] on div "KAPINHA drag_handle drag_handle" at bounding box center [931, 531] width 747 height 21
type input "KAPINHA"
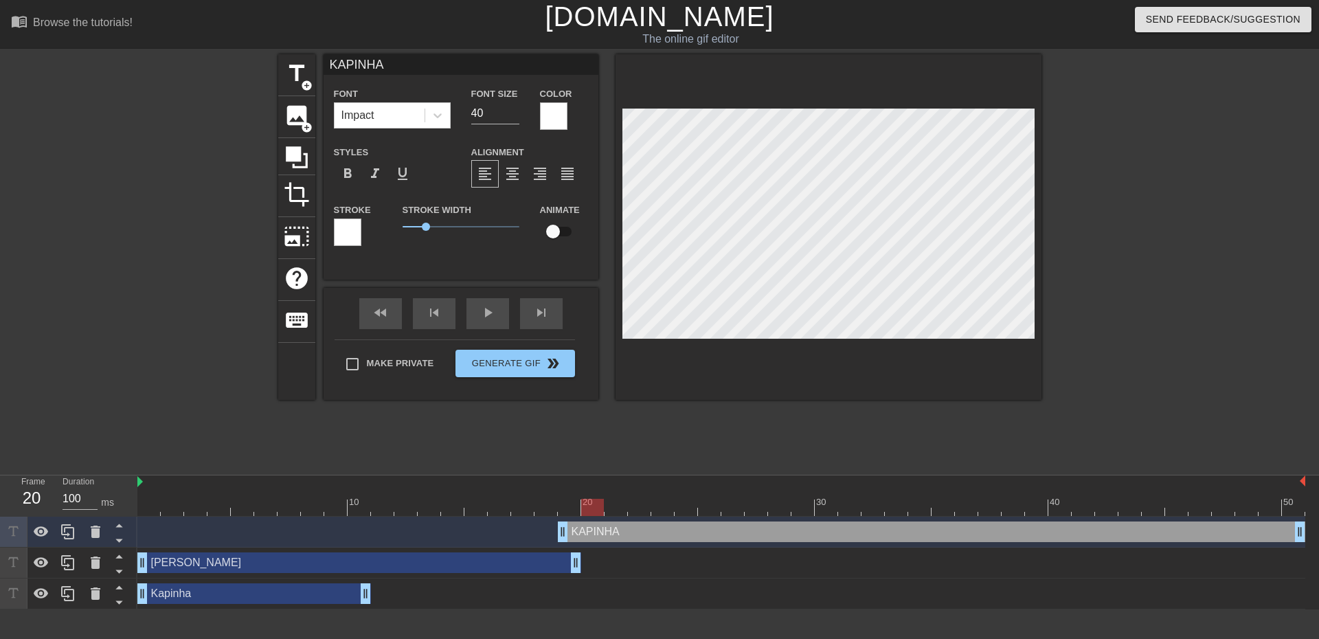
drag, startPoint x: 357, startPoint y: 502, endPoint x: 582, endPoint y: 508, distance: 225.4
click at [582, 508] on div at bounding box center [592, 507] width 23 height 17
drag, startPoint x: 560, startPoint y: 531, endPoint x: 587, endPoint y: 530, distance: 26.8
click at [626, 527] on div "KAPINHA drag_handle drag_handle" at bounding box center [943, 531] width 724 height 21
click at [435, 116] on icon at bounding box center [437, 115] width 8 height 5
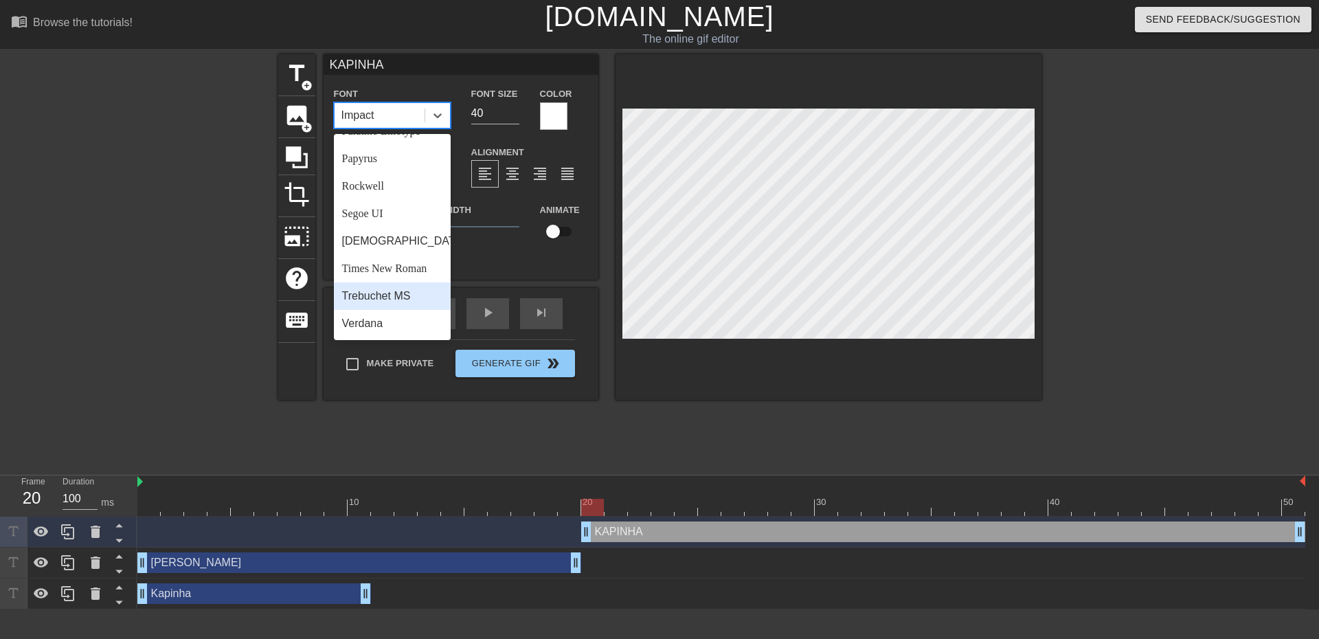
click at [387, 294] on div "Trebuchet MS" at bounding box center [392, 295] width 117 height 27
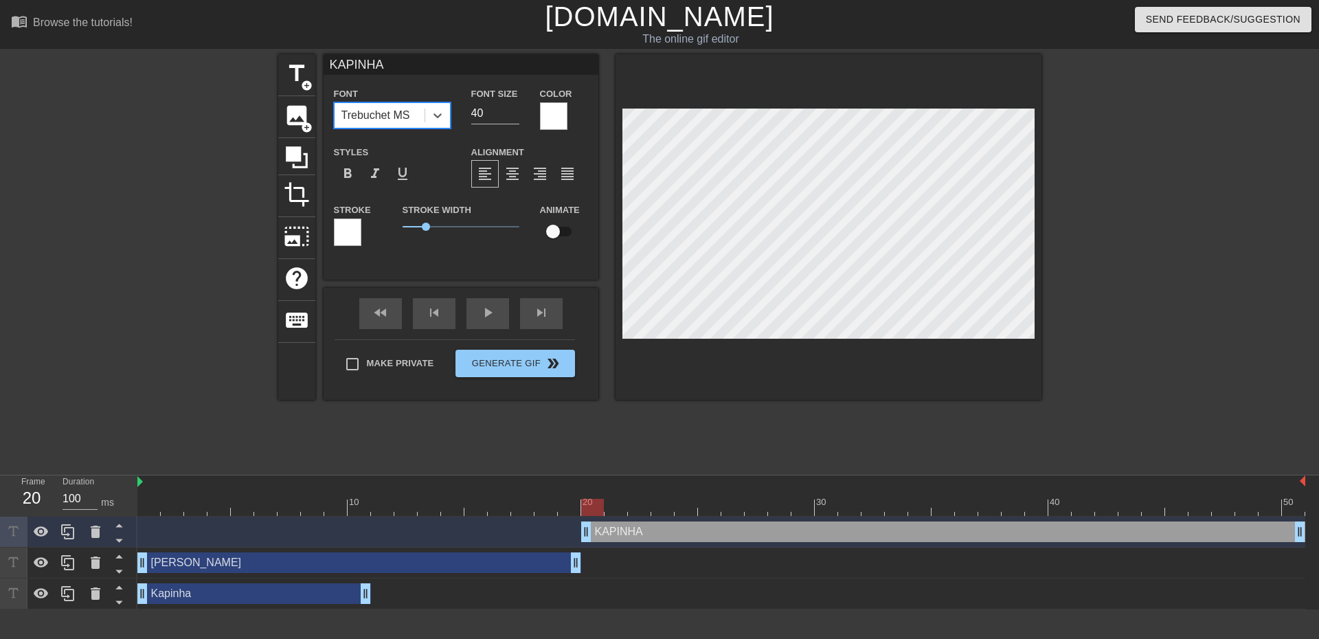
drag, startPoint x: 490, startPoint y: 114, endPoint x: 455, endPoint y: 113, distance: 35.0
click at [459, 113] on div "Font option Trebuchet MS, selected. 0 results available. Select is focused ,typ…" at bounding box center [460, 107] width 275 height 45
type input "30"
click at [741, 536] on div "KAPINHA drag_handle drag_handle" at bounding box center [943, 531] width 724 height 21
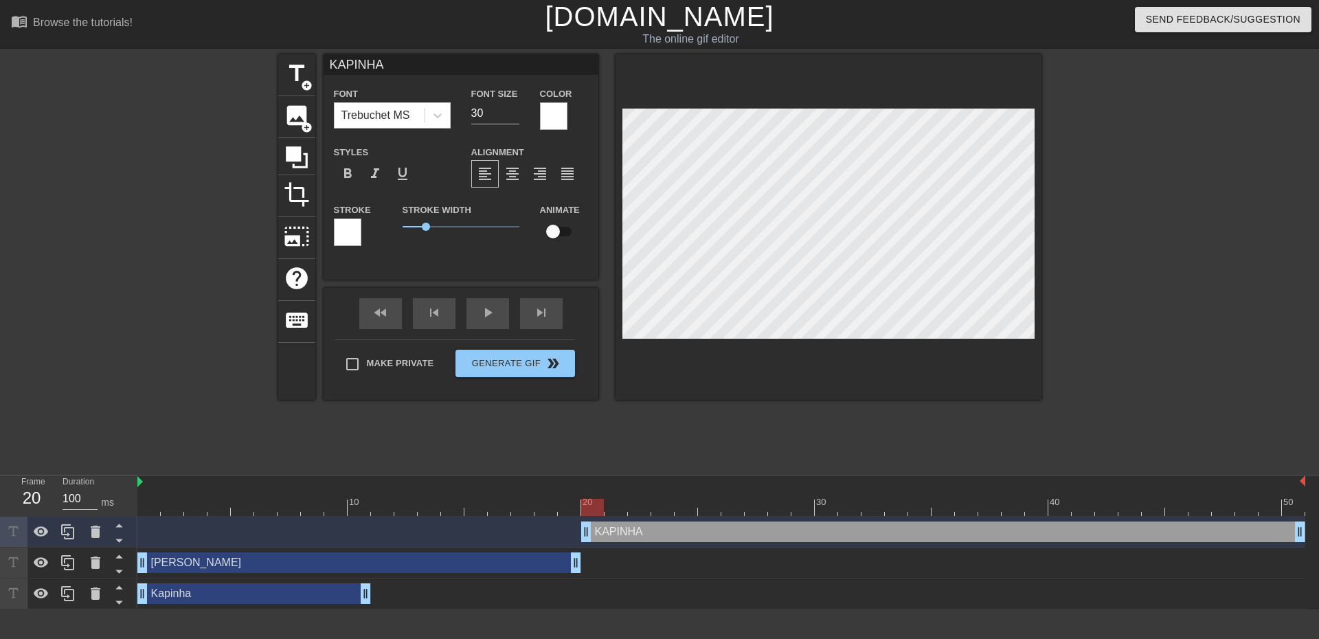
click at [728, 531] on div "KAPINHA drag_handle drag_handle" at bounding box center [943, 531] width 724 height 21
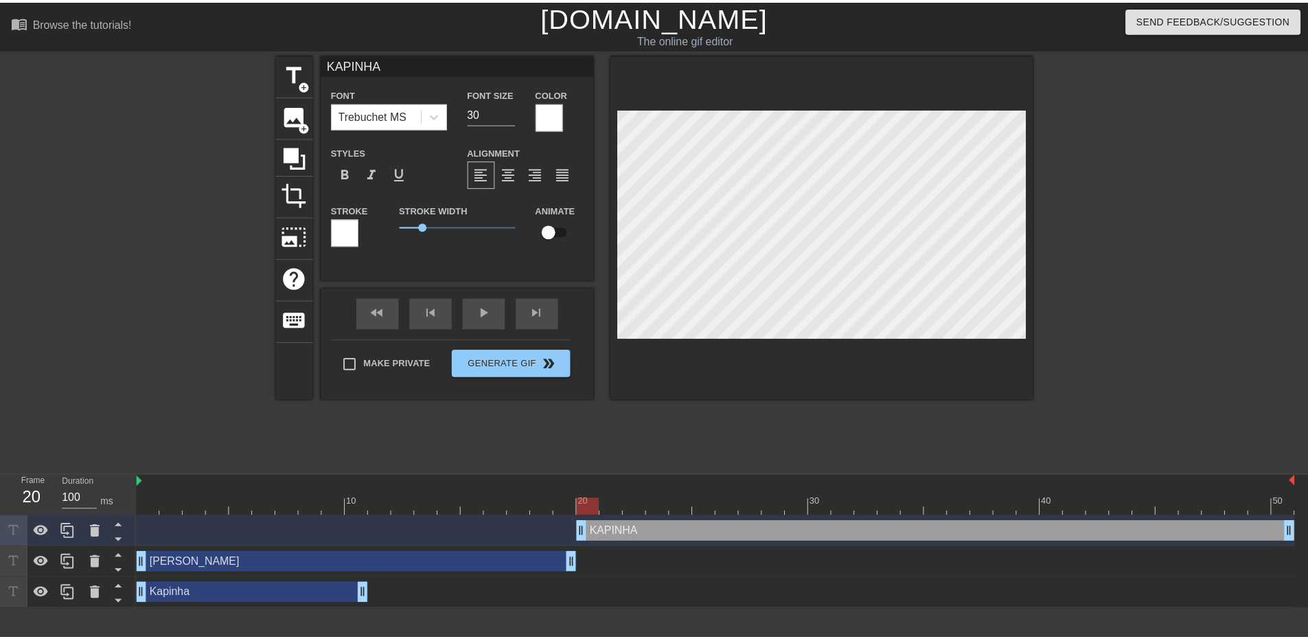
scroll to position [2, 3]
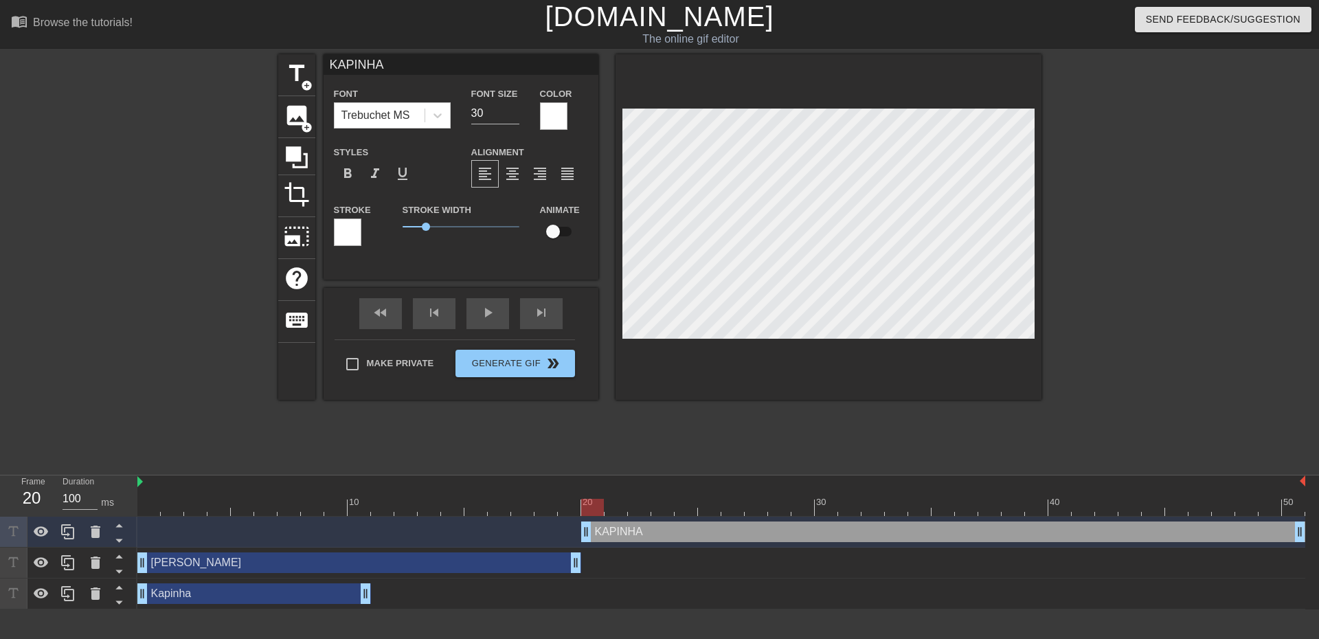
click at [207, 280] on div at bounding box center [159, 260] width 206 height 412
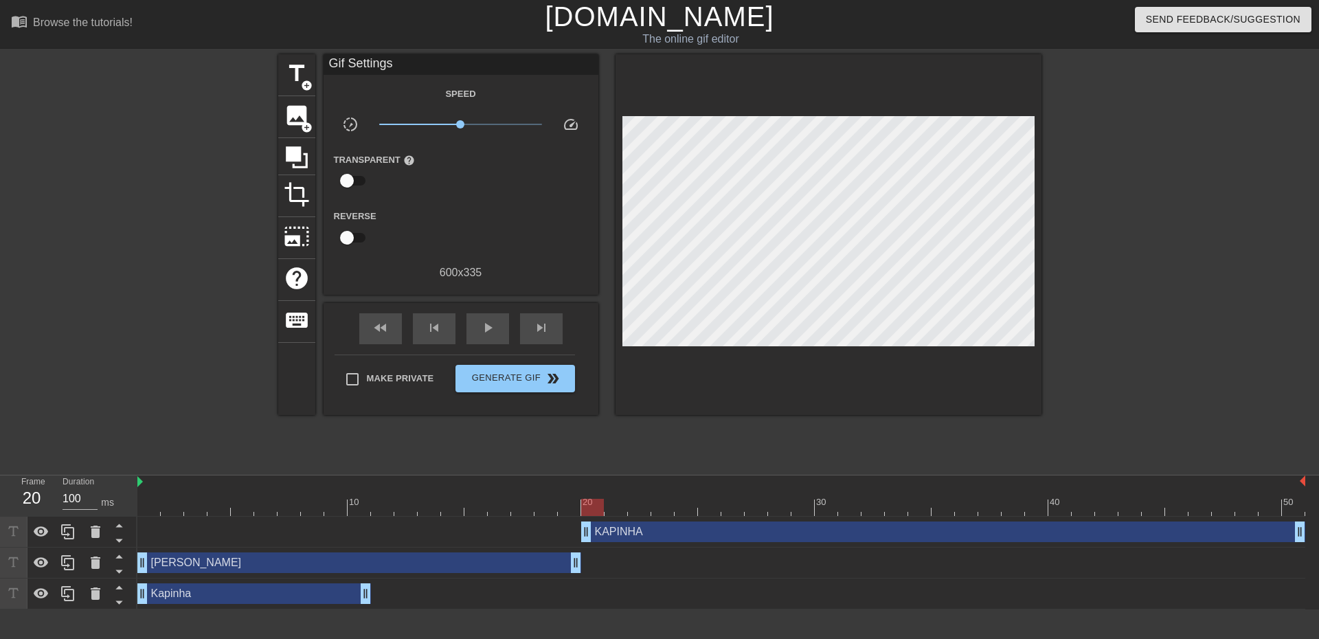
click at [668, 534] on div "KAPINHA drag_handle drag_handle" at bounding box center [943, 531] width 724 height 21
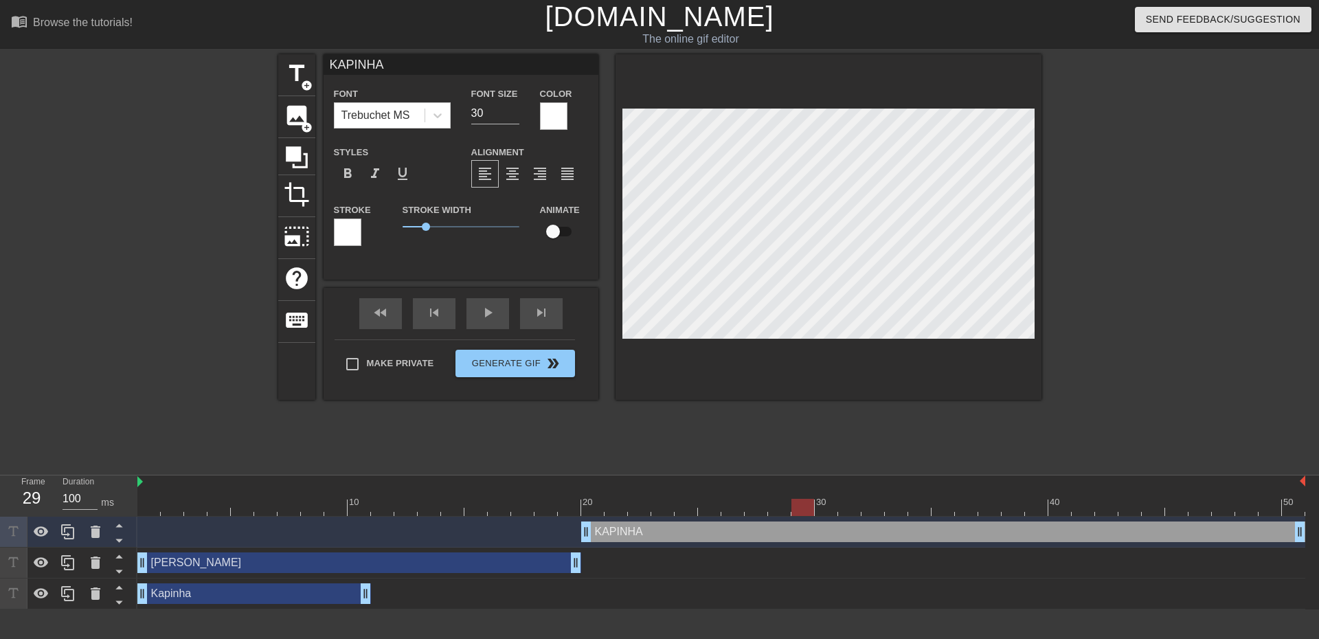
drag, startPoint x: 592, startPoint y: 505, endPoint x: 801, endPoint y: 514, distance: 208.9
click at [801, 514] on div at bounding box center [802, 507] width 23 height 17
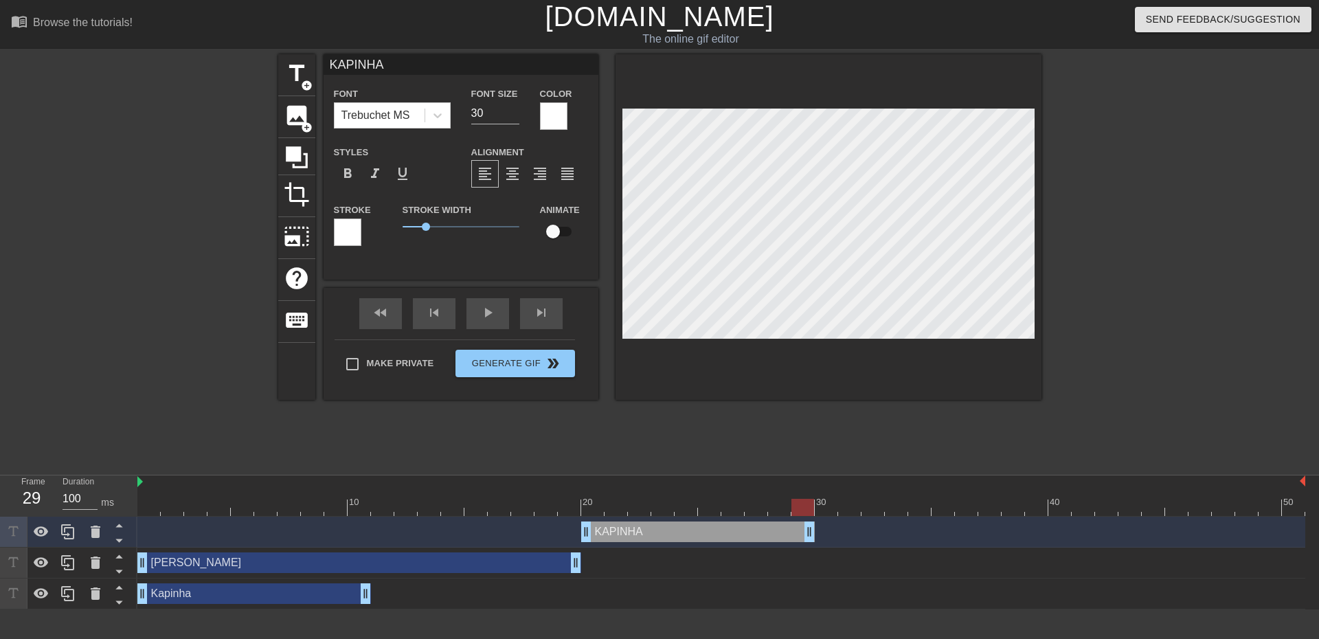
drag, startPoint x: 1299, startPoint y: 532, endPoint x: 808, endPoint y: 546, distance: 491.3
click at [808, 546] on div "KAPINHA drag_handle drag_handle" at bounding box center [721, 531] width 1168 height 31
click at [295, 85] on span "title" at bounding box center [297, 73] width 26 height 26
type input "New text 3"
type input "40"
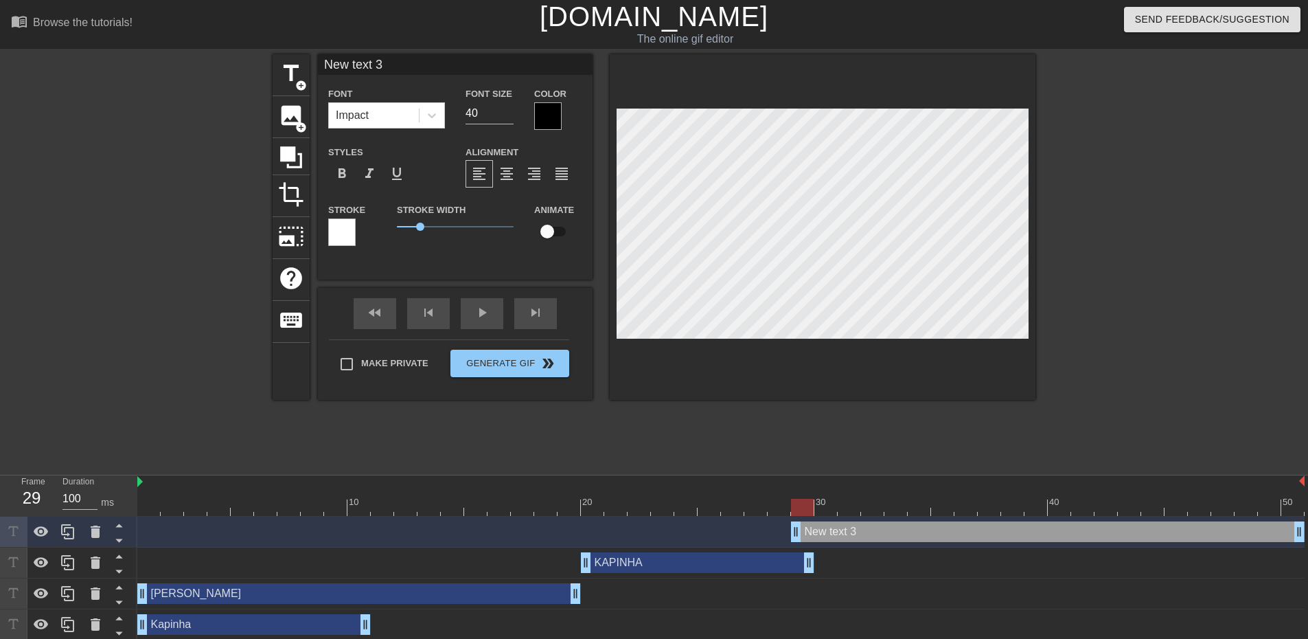
click at [551, 118] on div at bounding box center [547, 115] width 27 height 27
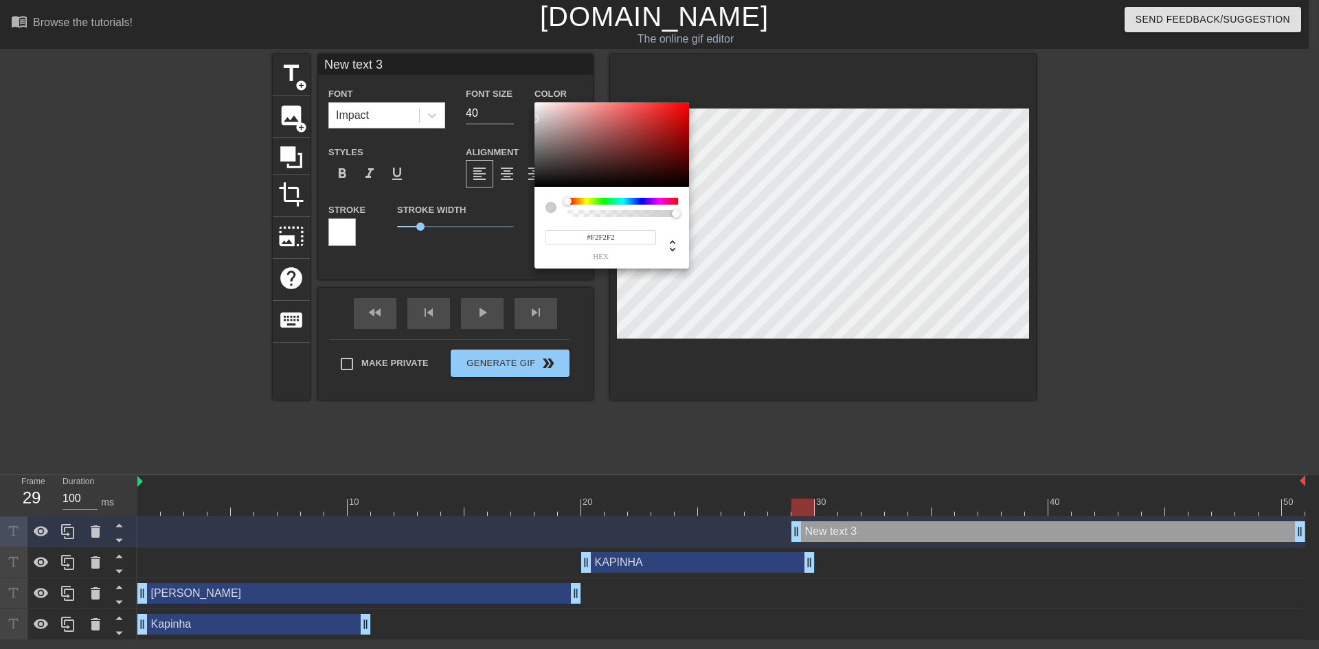
type input "#FFFFFF"
drag, startPoint x: 551, startPoint y: 145, endPoint x: 525, endPoint y: 95, distance: 56.8
click at [525, 95] on div "#FFFFFF hex" at bounding box center [659, 324] width 1319 height 649
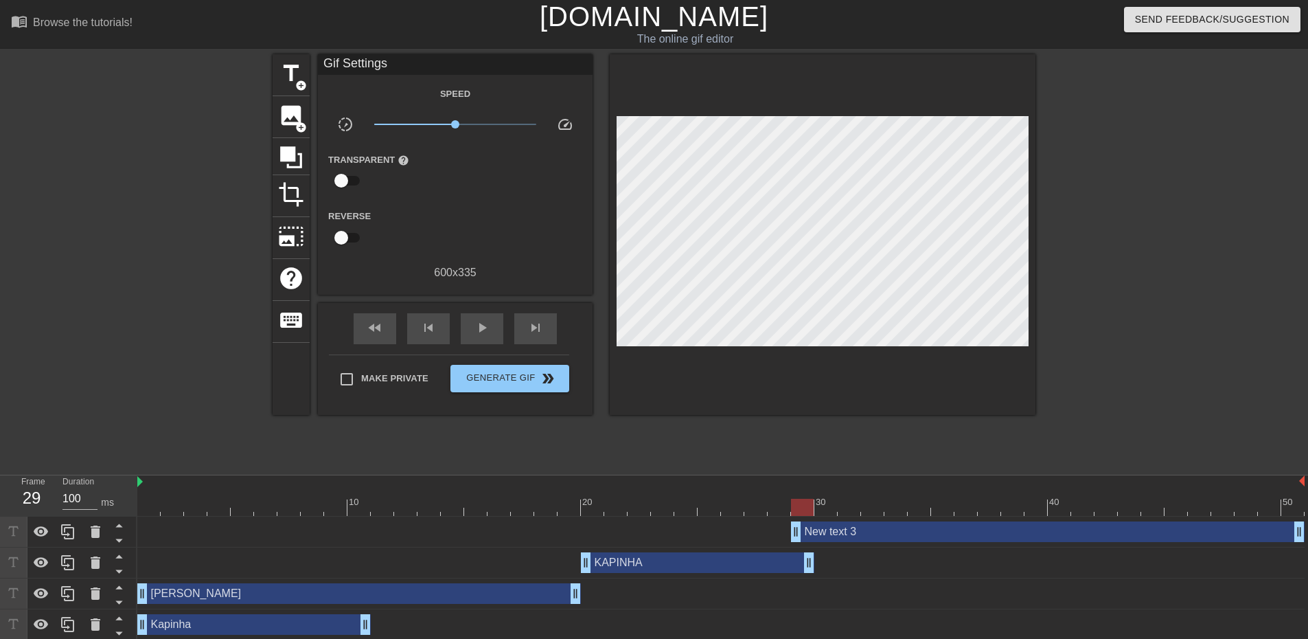
click at [825, 534] on div "New text 3 drag_handle drag_handle" at bounding box center [1048, 531] width 514 height 21
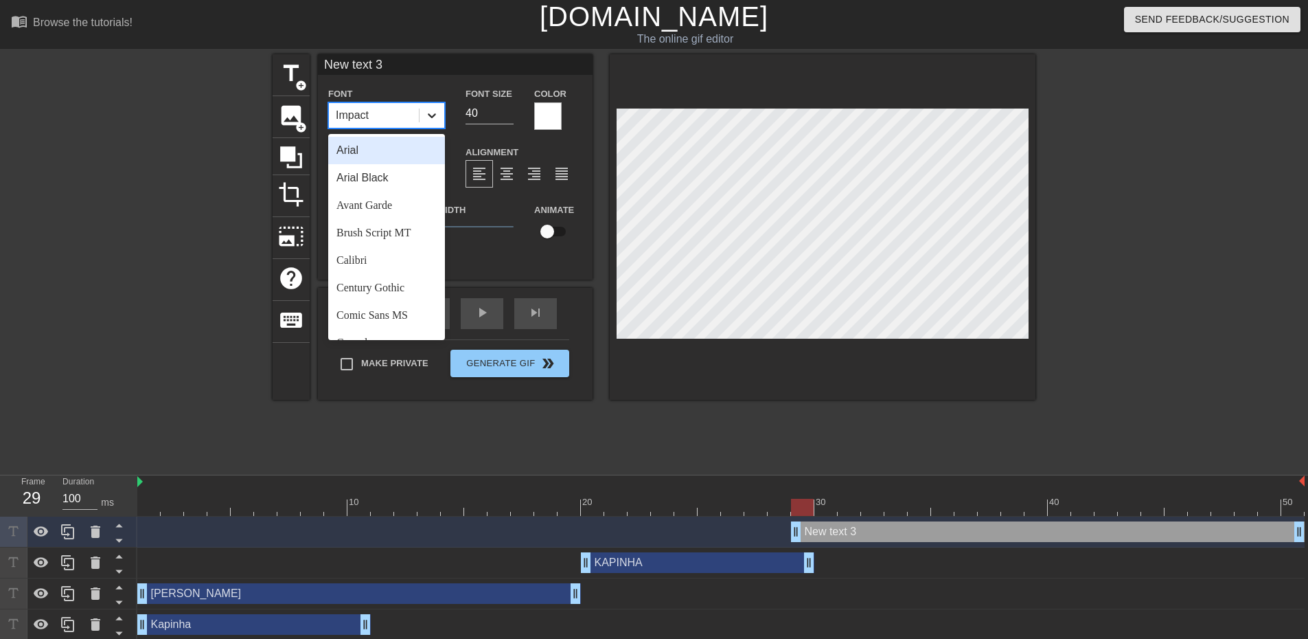
click at [437, 122] on icon at bounding box center [432, 116] width 14 height 14
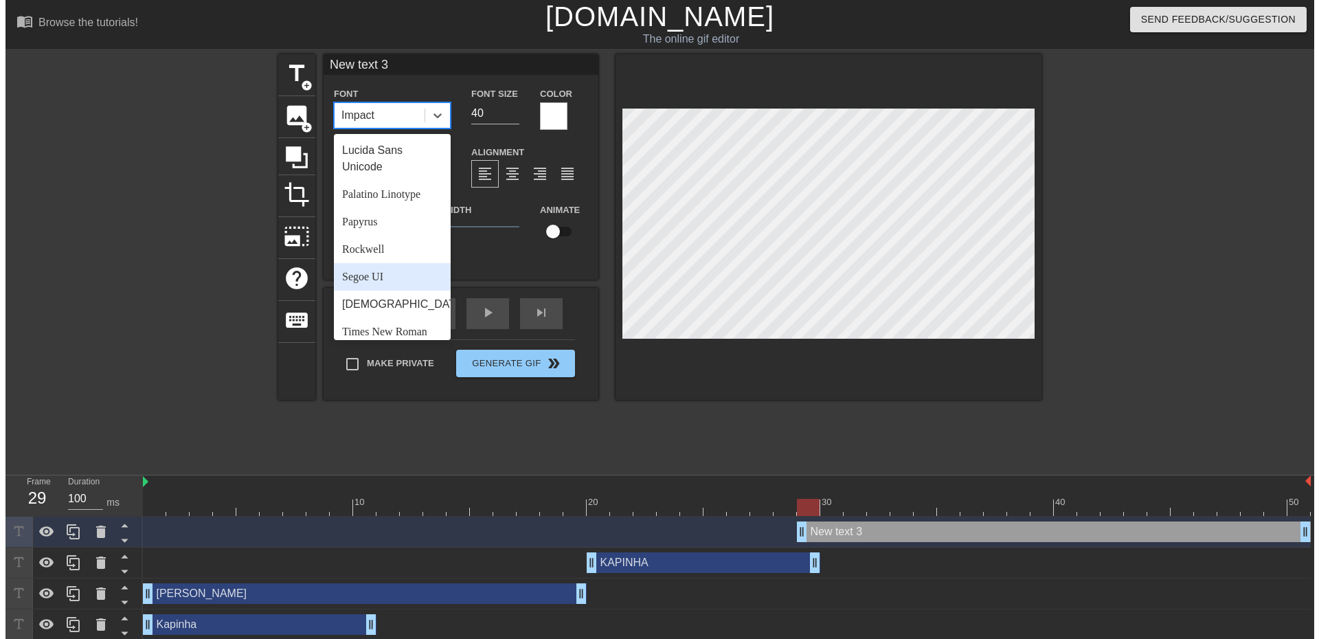
scroll to position [492, 0]
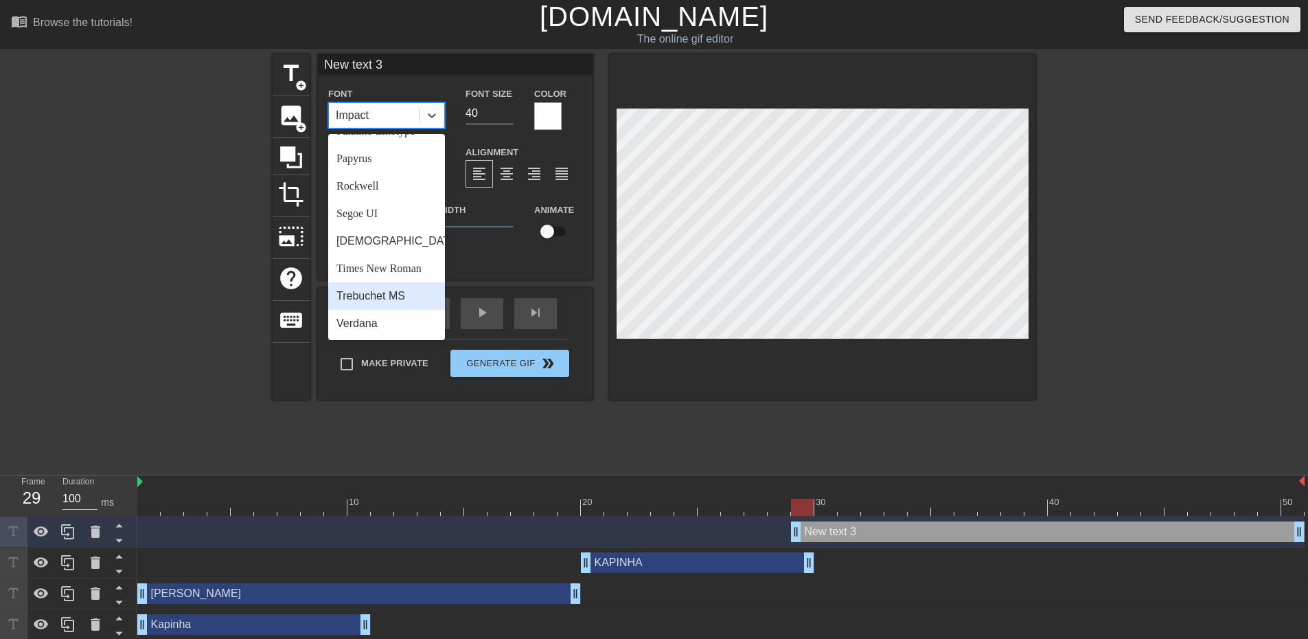
click at [379, 299] on div "Trebuchet MS" at bounding box center [386, 295] width 117 height 27
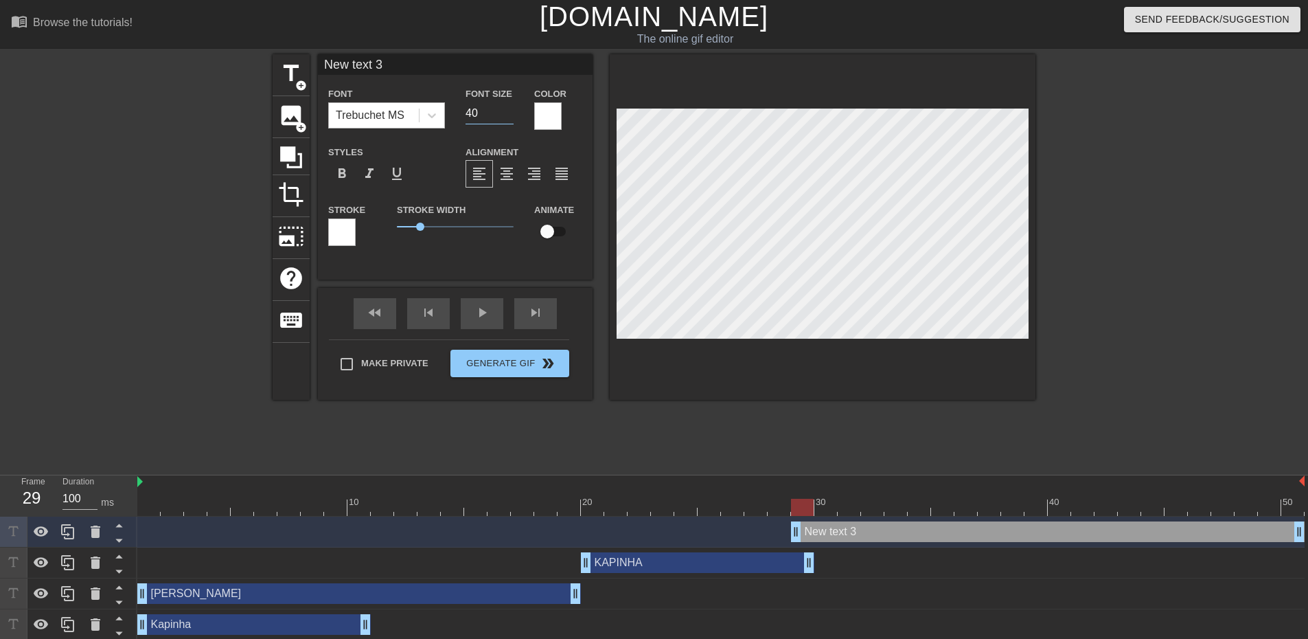
drag, startPoint x: 483, startPoint y: 113, endPoint x: 444, endPoint y: 113, distance: 38.5
click at [447, 113] on div "Font Trebuchet MS Font Size 40 Color" at bounding box center [455, 107] width 275 height 45
type input "30"
drag, startPoint x: 420, startPoint y: 65, endPoint x: 275, endPoint y: 54, distance: 145.4
click at [268, 55] on div "title add_circle image add_circle crop photo_size_select_large help keyboard Ne…" at bounding box center [654, 260] width 1308 height 412
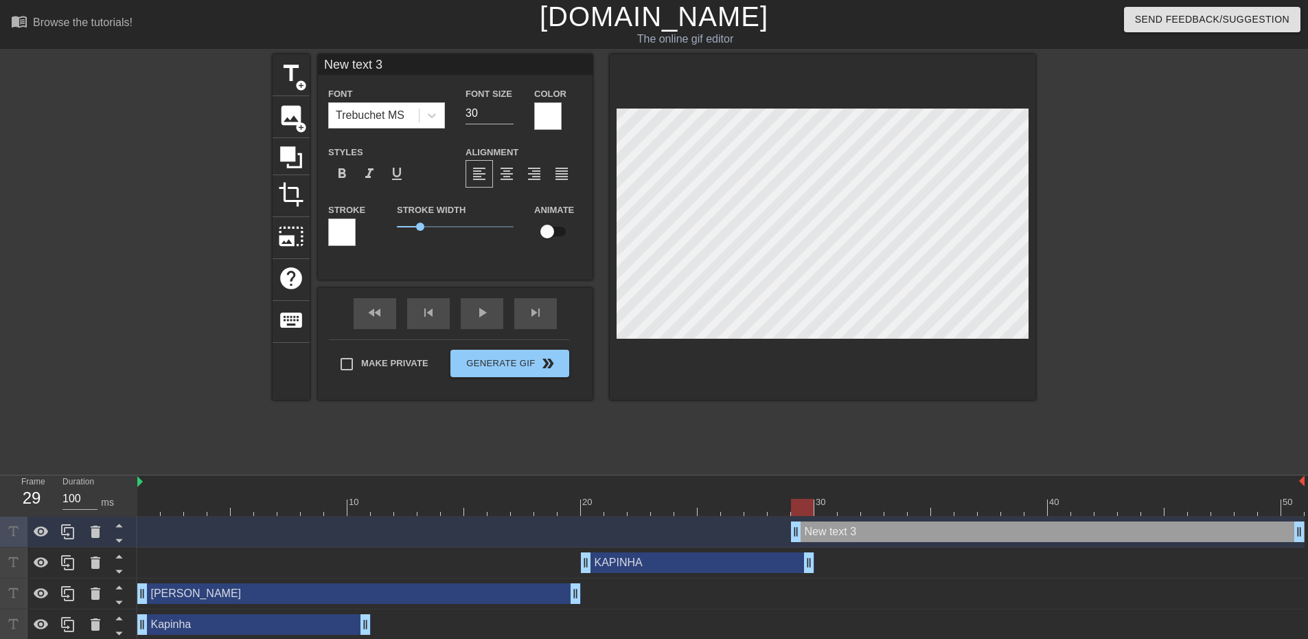
paste input "João — 21:0"
type input "[PERSON_NAME]"
drag, startPoint x: 802, startPoint y: 532, endPoint x: 829, endPoint y: 533, distance: 26.8
drag, startPoint x: 831, startPoint y: 505, endPoint x: 139, endPoint y: 479, distance: 692.8
click at [139, 479] on div "10 20 30 40 50" at bounding box center [721, 495] width 1168 height 41
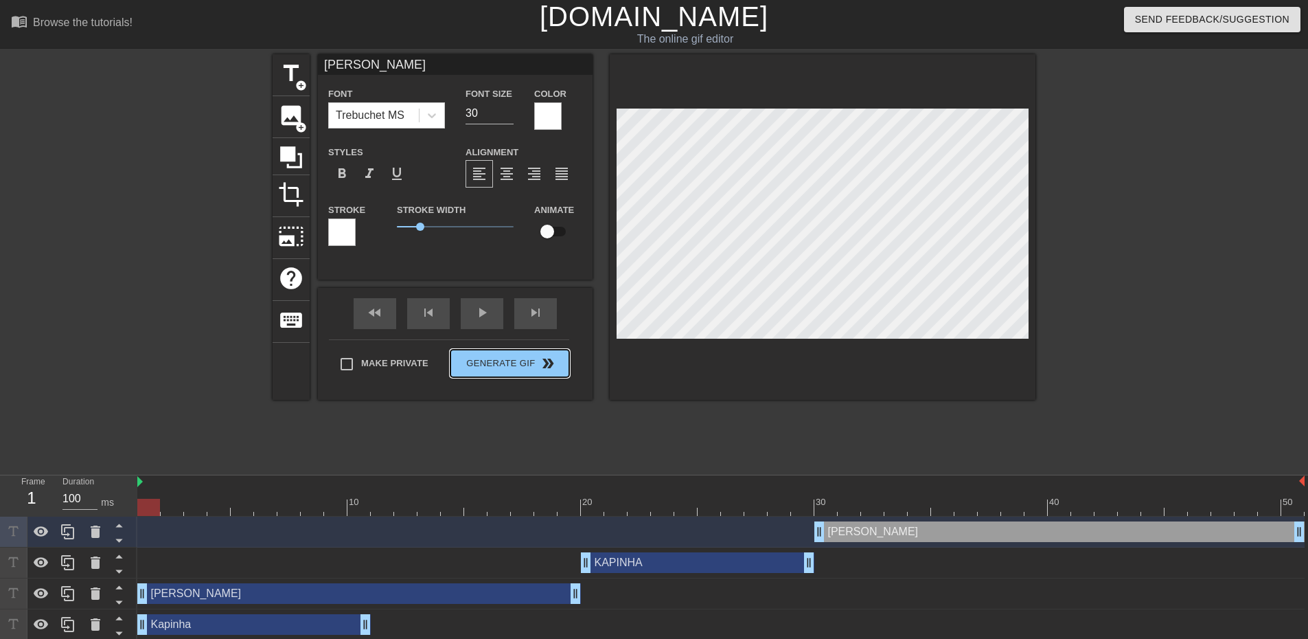
click at [510, 361] on div "Make Private Generate Gif double_arrow" at bounding box center [449, 366] width 240 height 54
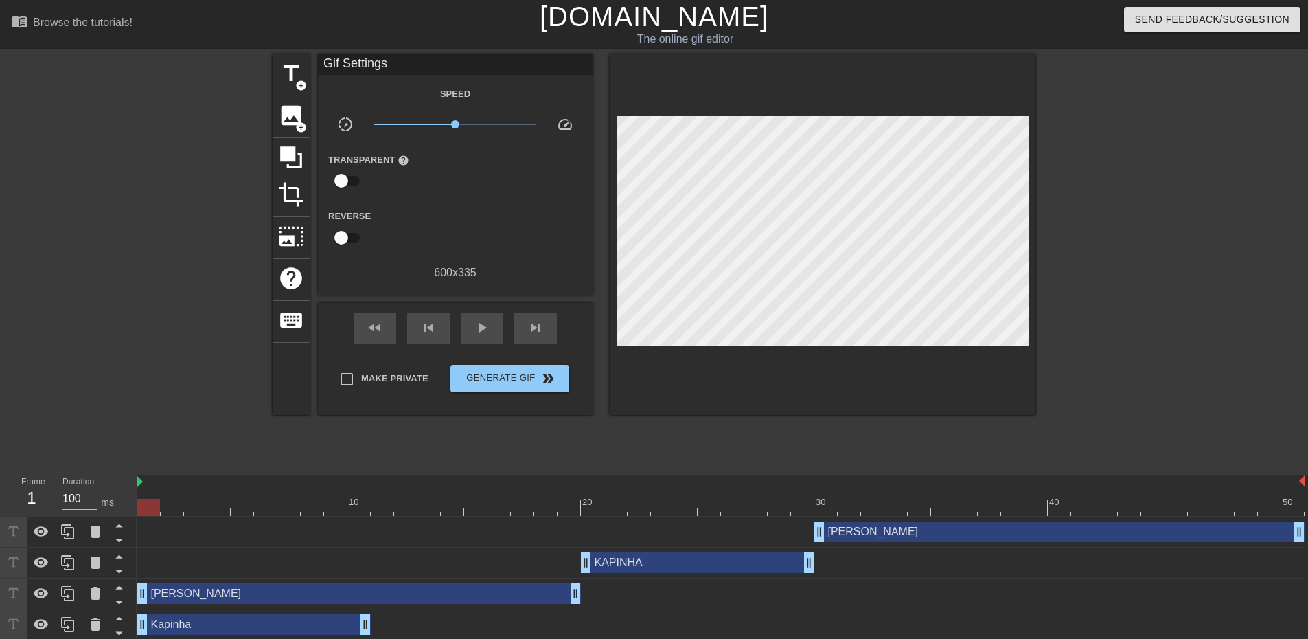
drag, startPoint x: 150, startPoint y: 508, endPoint x: 117, endPoint y: 511, distance: 33.1
click at [117, 511] on div "Frame 1 Duration 100 ms 10 20 30 40 50 João drag_handle drag_handle KAPINHA dra…" at bounding box center [654, 557] width 1308 height 165
click at [323, 599] on div "[PERSON_NAME] drag_handle drag_handle" at bounding box center [359, 593] width 444 height 21
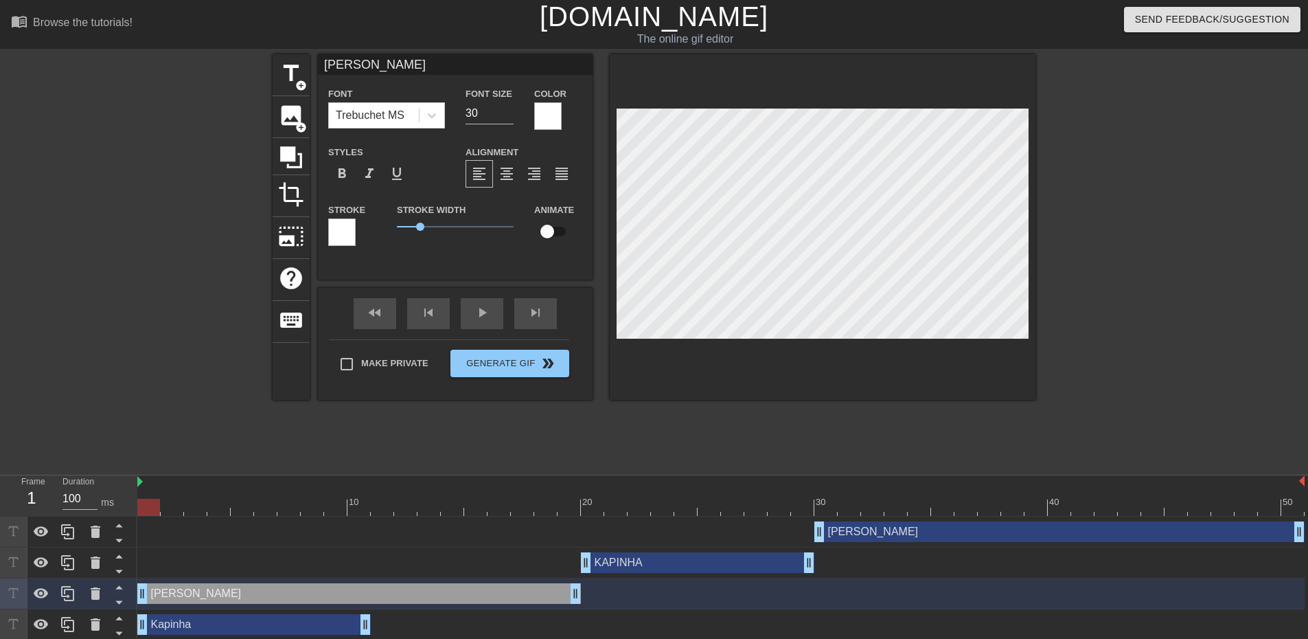
drag, startPoint x: 154, startPoint y: 503, endPoint x: 270, endPoint y: 358, distance: 185.7
click at [109, 486] on div "Frame 1 Duration 100 ms 10 20 30 40 50 João drag_handle drag_handle KAPINHA dra…" at bounding box center [654, 557] width 1308 height 165
click at [486, 363] on button "Generate Gif double_arrow" at bounding box center [510, 363] width 119 height 27
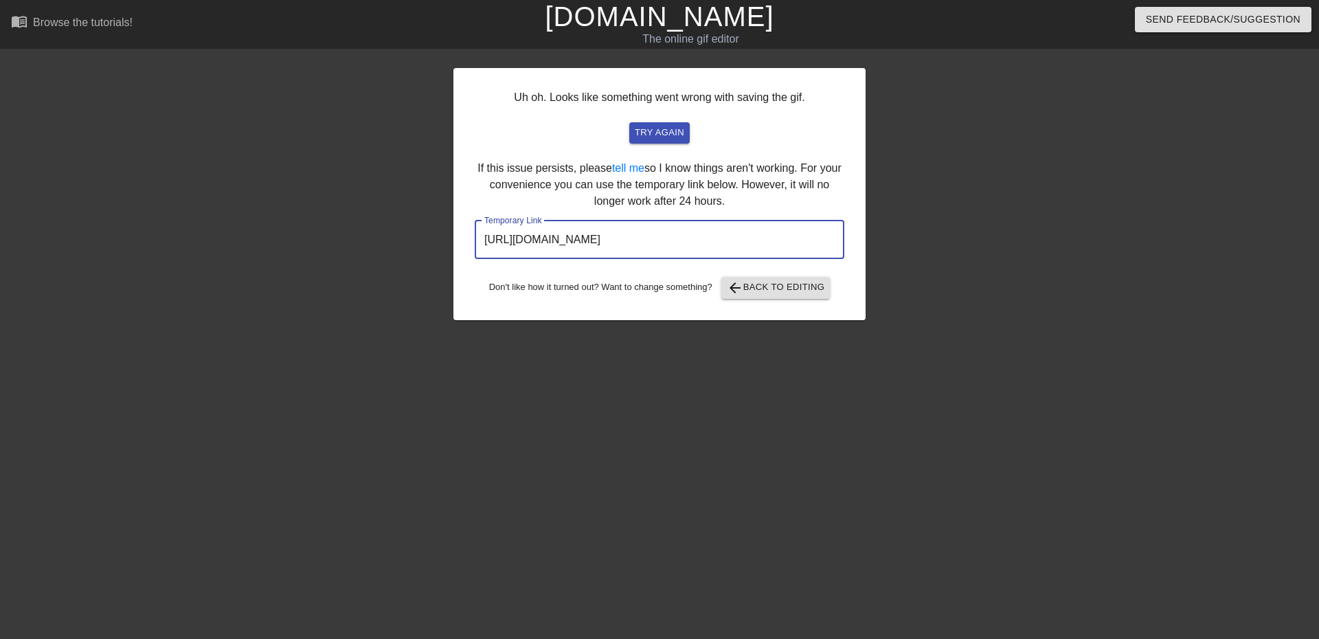
drag, startPoint x: 788, startPoint y: 245, endPoint x: 485, endPoint y: 223, distance: 303.7
click at [467, 236] on div "Uh oh. Looks like something went wrong with saving the gif. try again If this i…" at bounding box center [659, 194] width 412 height 252
